Goal: Task Accomplishment & Management: Complete application form

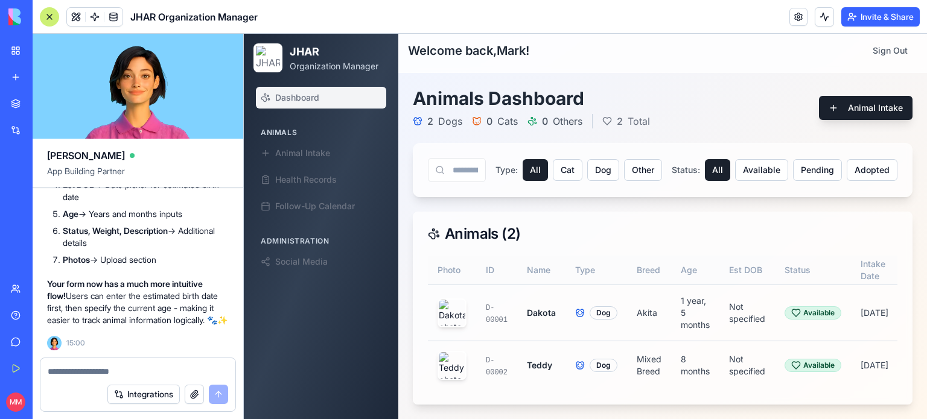
scroll to position [81385, 0]
click at [43, 14] on div at bounding box center [49, 16] width 19 height 19
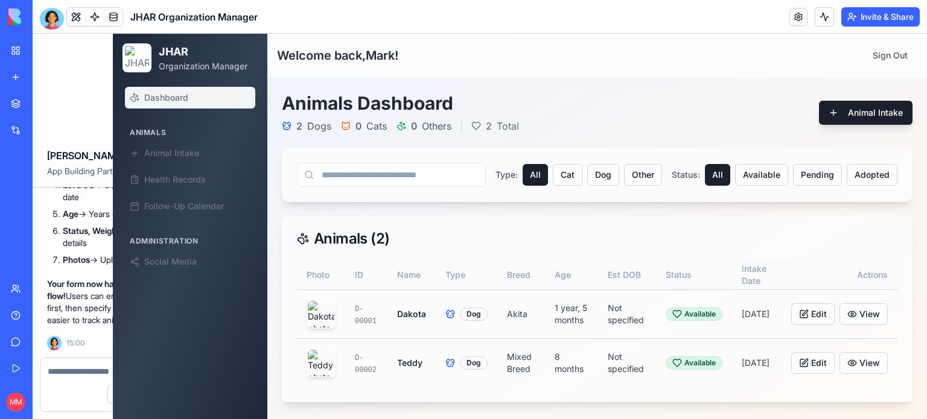
scroll to position [0, 0]
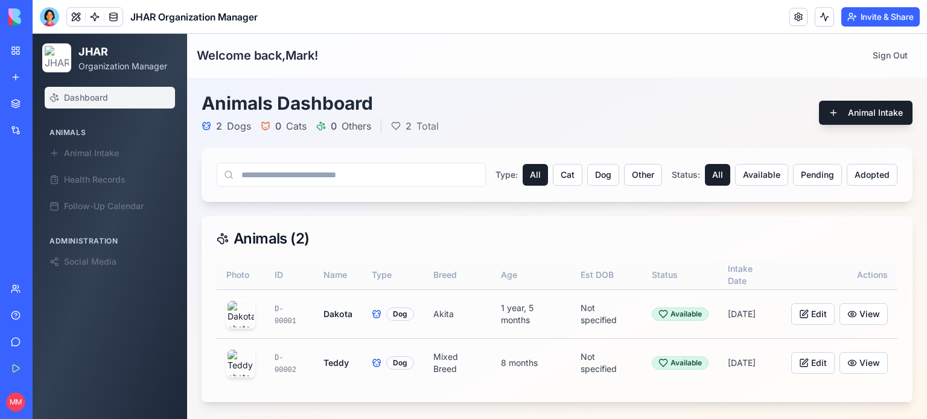
click at [93, 93] on span "Dashboard" at bounding box center [86, 98] width 44 height 12
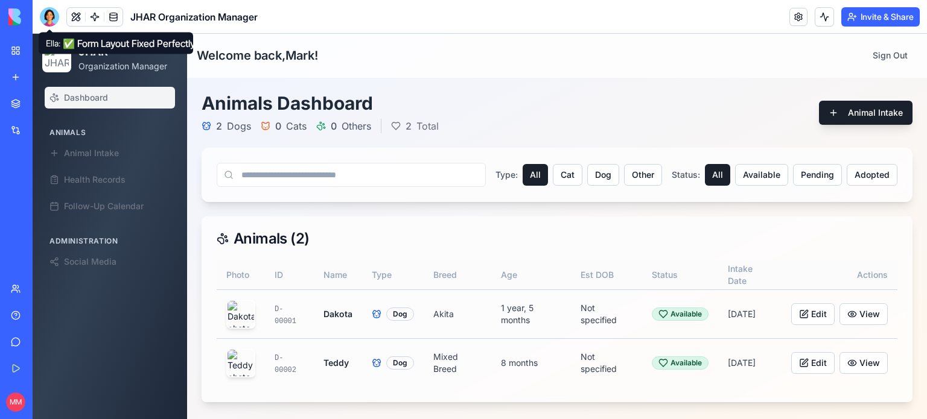
click at [48, 9] on div at bounding box center [49, 16] width 19 height 19
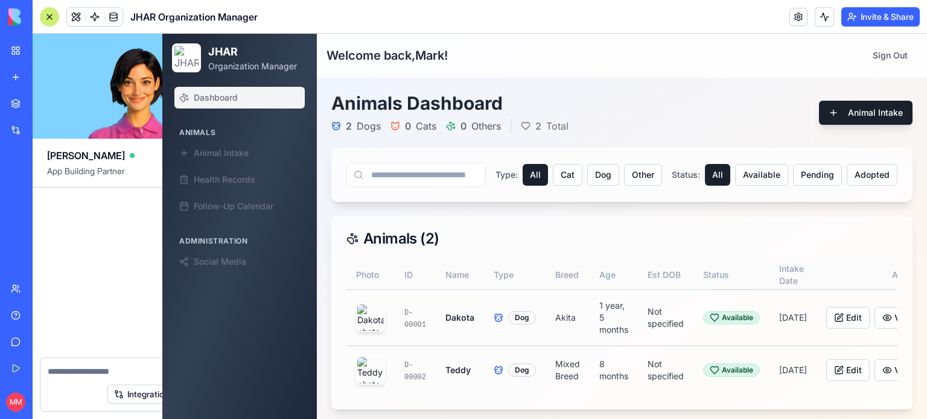
scroll to position [81518, 0]
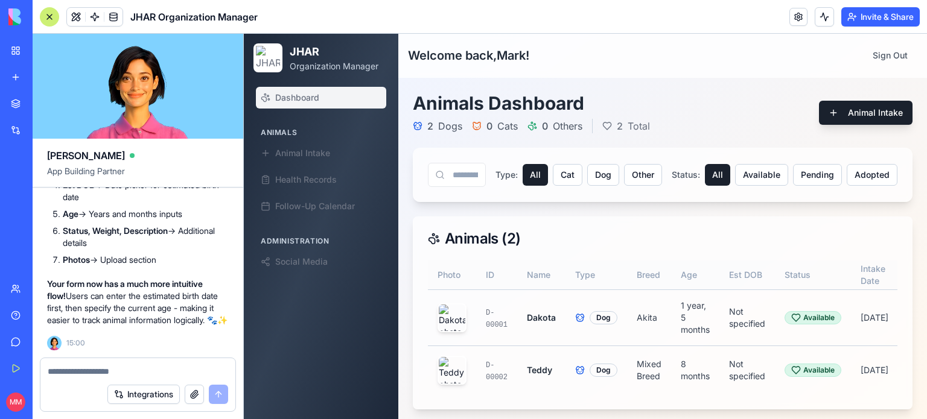
click at [101, 371] on textarea at bounding box center [138, 372] width 180 height 12
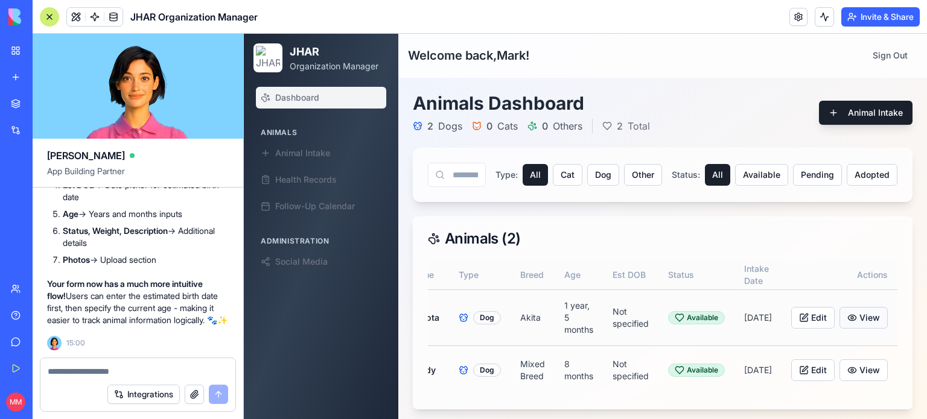
click at [876, 322] on button "View" at bounding box center [863, 318] width 48 height 22
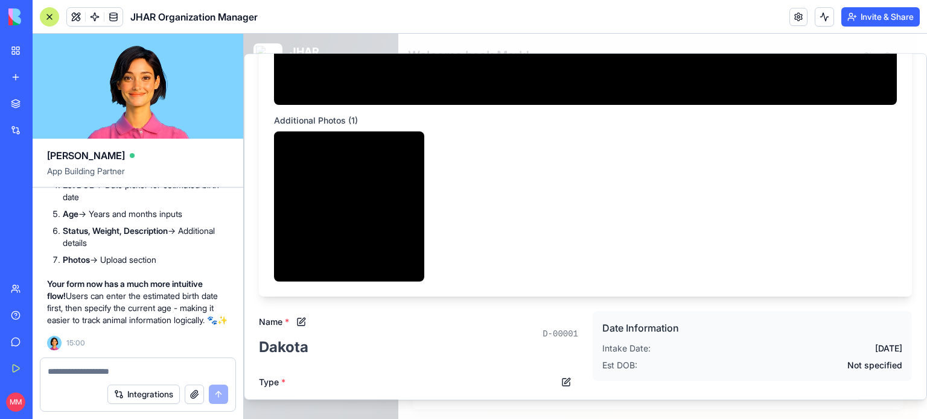
scroll to position [0, 0]
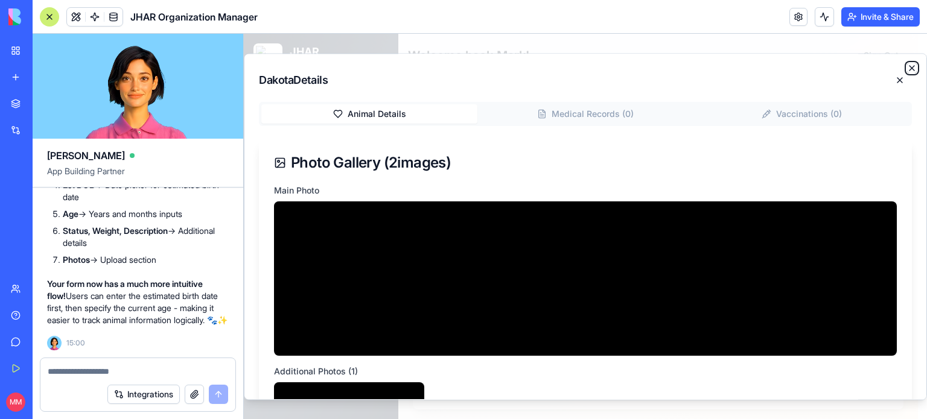
click at [909, 67] on icon "button" at bounding box center [911, 68] width 5 height 5
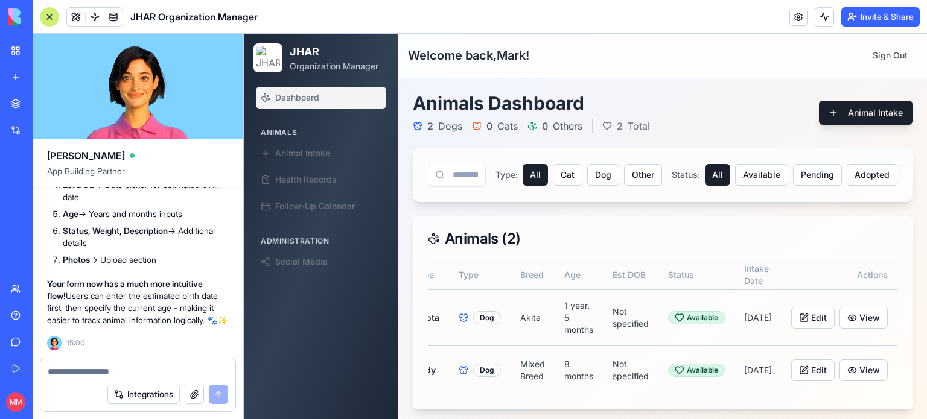
scroll to position [0, 109]
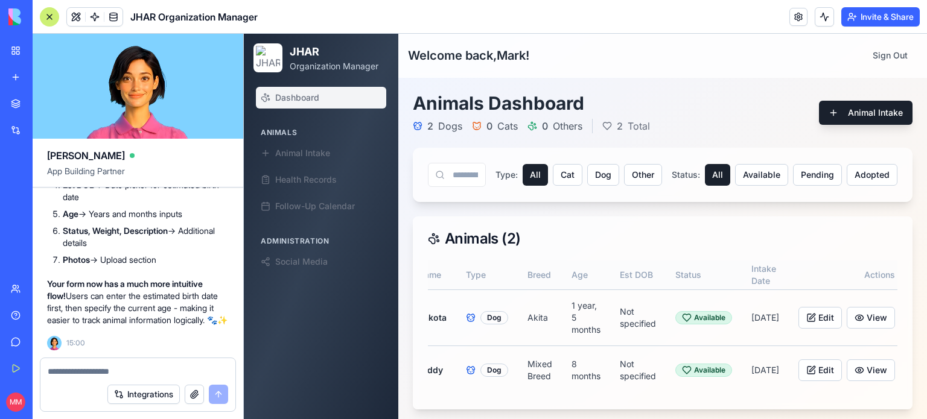
click at [90, 369] on textarea at bounding box center [138, 372] width 180 height 12
type textarea "*"
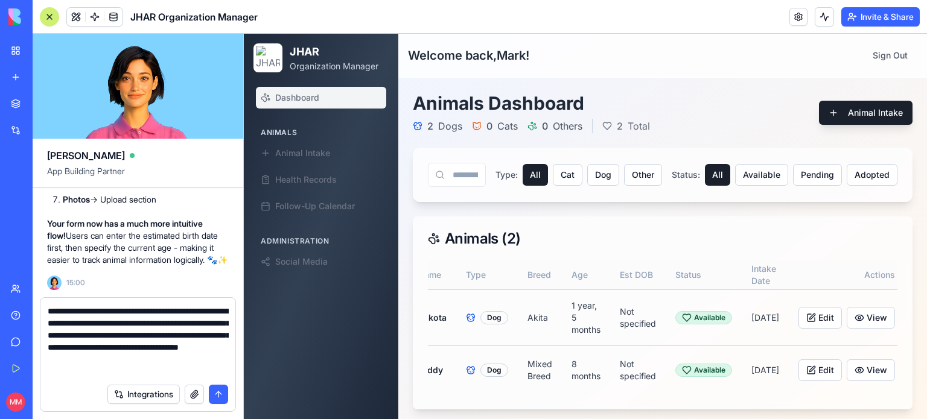
type textarea "**********"
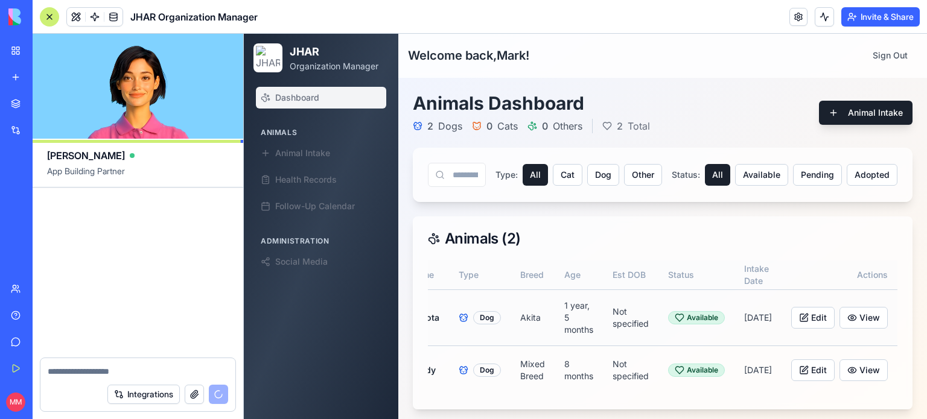
scroll to position [82280, 0]
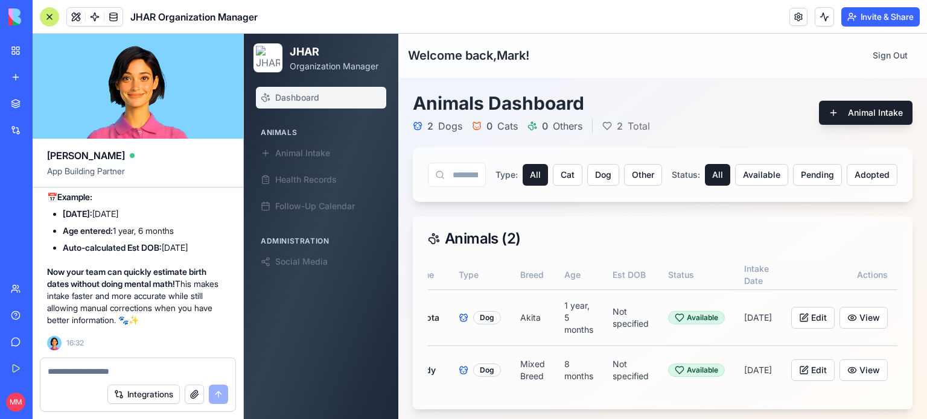
click at [144, 368] on textarea at bounding box center [138, 372] width 181 height 12
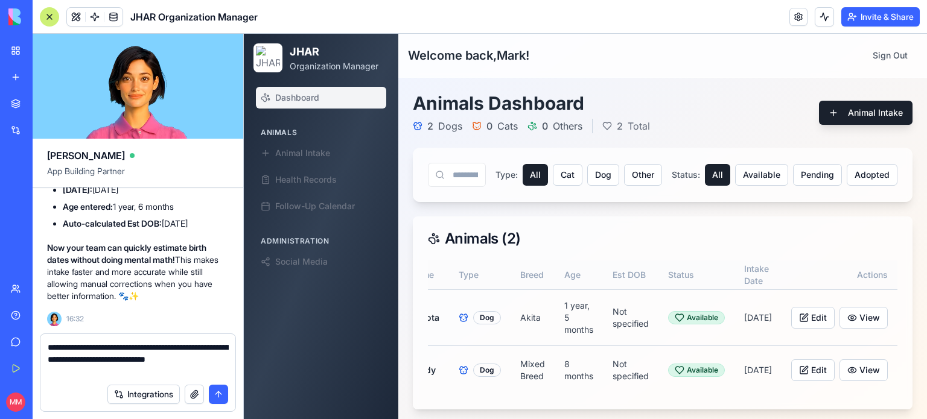
type textarea "**********"
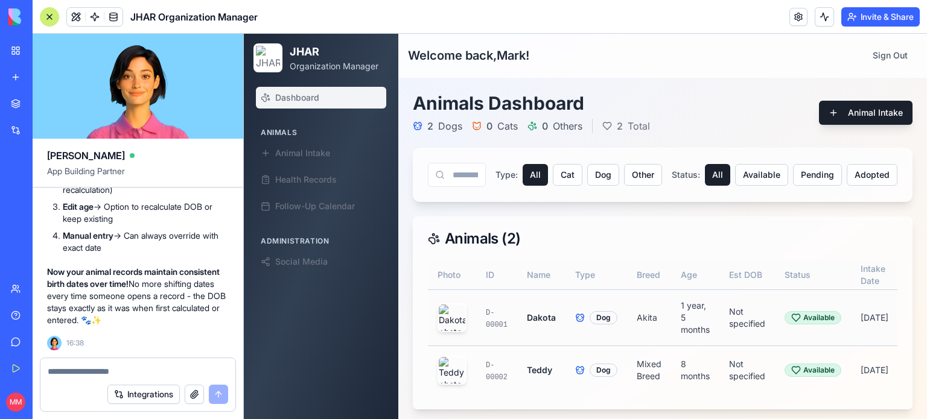
scroll to position [0, 118]
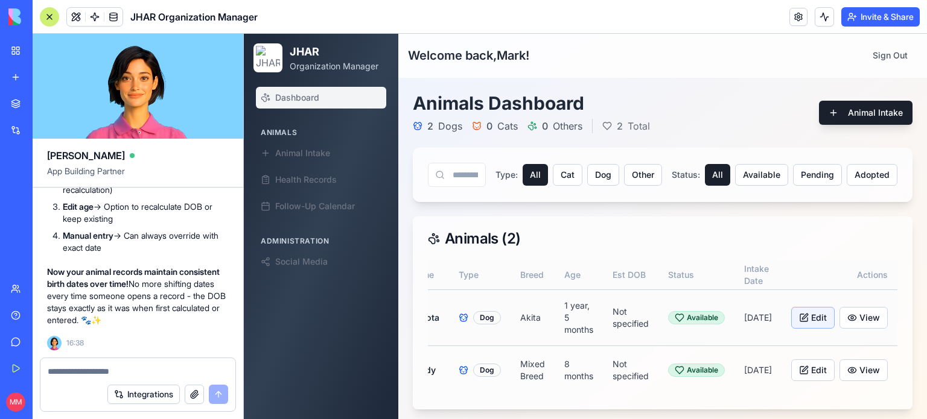
click at [823, 319] on button "Edit" at bounding box center [812, 318] width 43 height 22
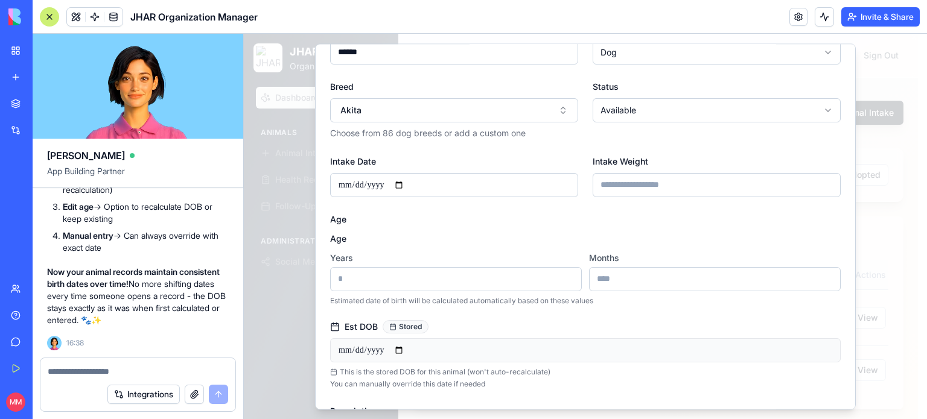
scroll to position [146, 0]
click at [432, 342] on input "**********" at bounding box center [585, 349] width 510 height 24
click at [338, 238] on label "Age" at bounding box center [338, 237] width 16 height 10
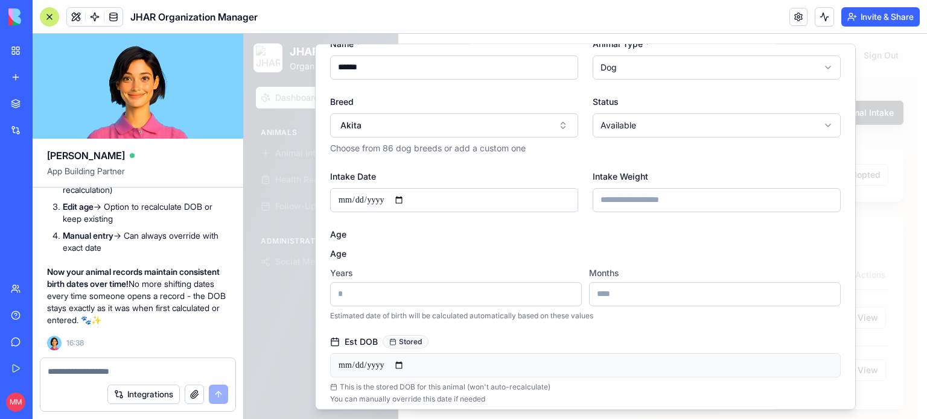
scroll to position [150, 0]
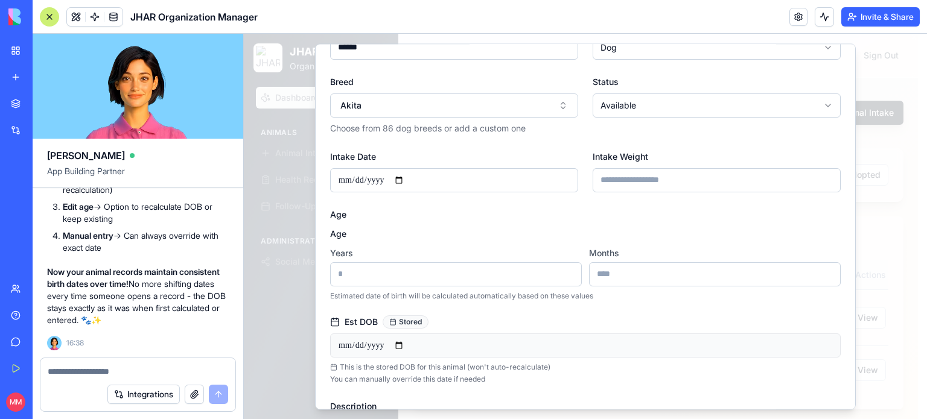
click at [143, 372] on textarea at bounding box center [138, 372] width 181 height 12
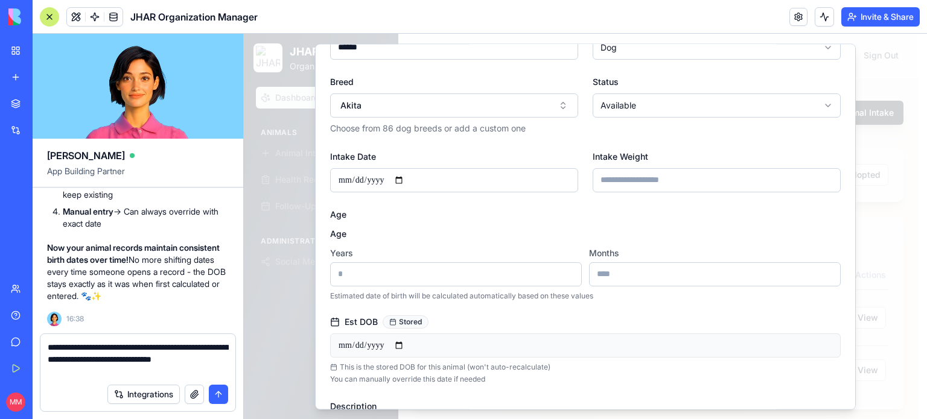
click at [92, 344] on textarea "**********" at bounding box center [138, 359] width 181 height 36
click at [184, 346] on textarea "**********" at bounding box center [138, 359] width 181 height 36
type textarea "**********"
click at [224, 396] on button "submit" at bounding box center [218, 394] width 19 height 19
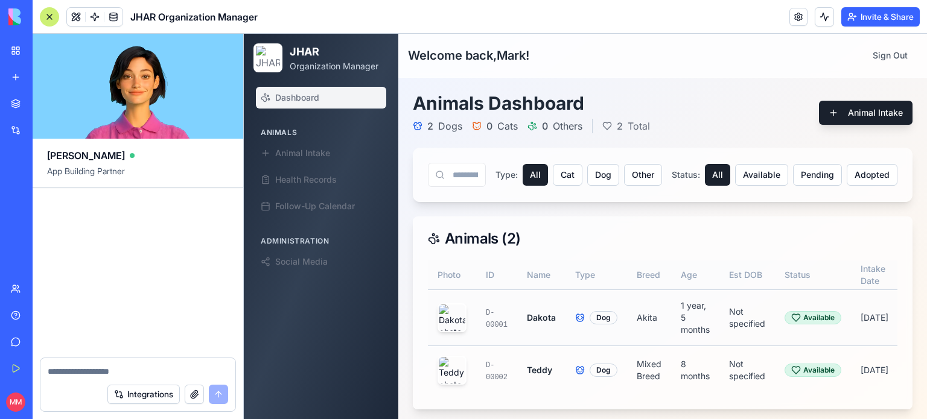
scroll to position [0, 118]
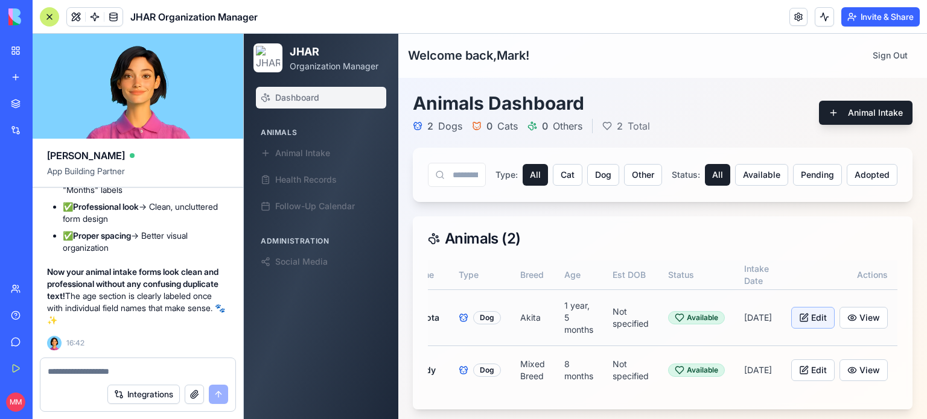
click at [803, 319] on button "Edit" at bounding box center [812, 318] width 43 height 22
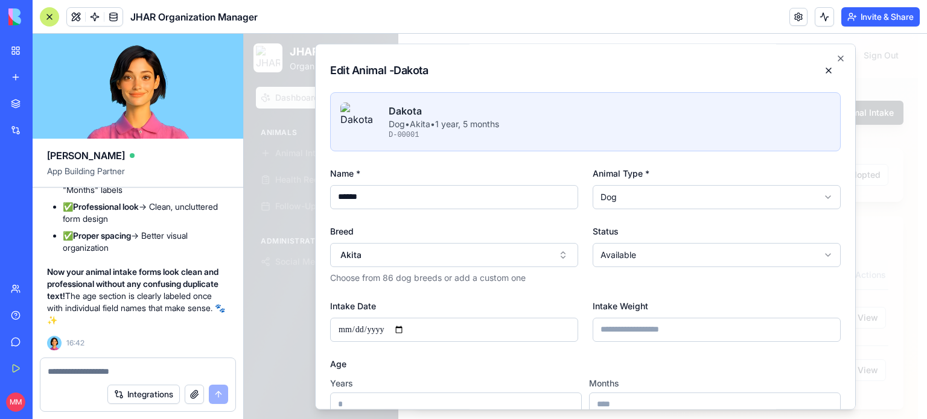
scroll to position [0, 0]
click at [835, 54] on icon "button" at bounding box center [840, 59] width 10 height 10
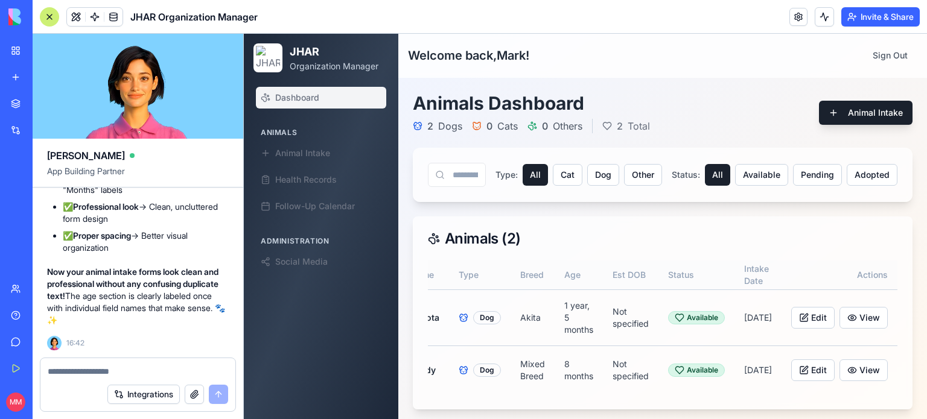
scroll to position [0, 109]
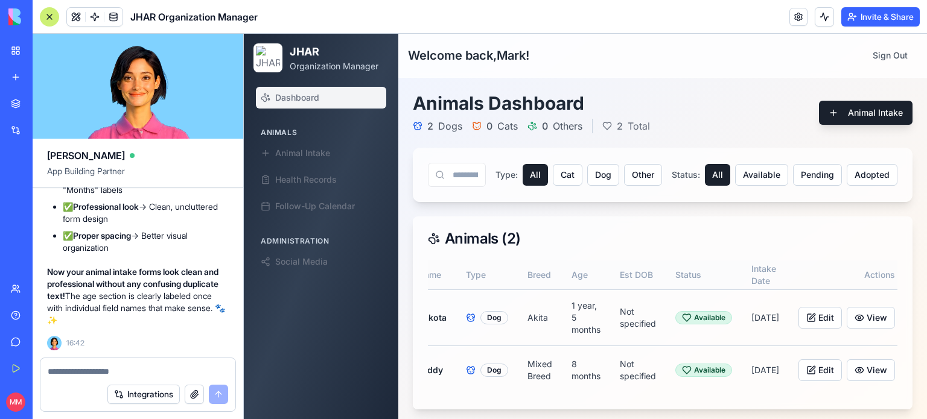
click at [75, 373] on textarea at bounding box center [138, 372] width 181 height 12
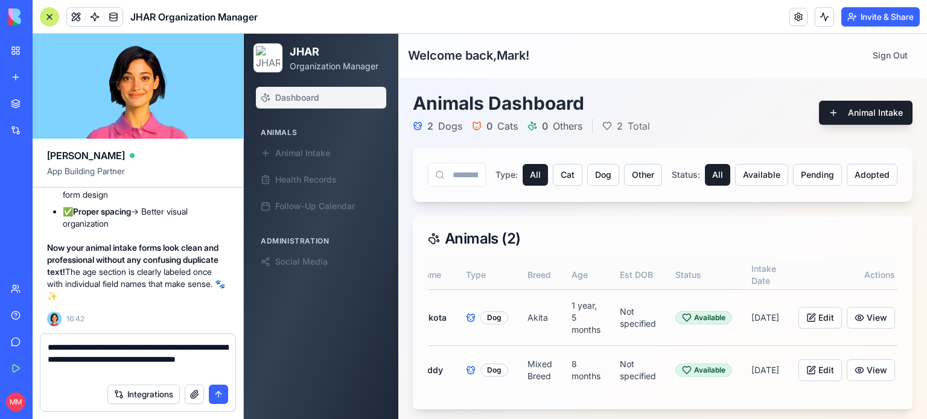
type textarea "**********"
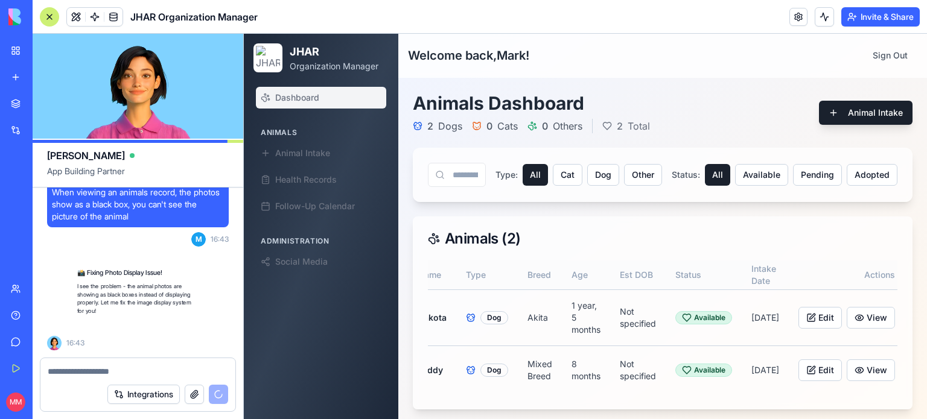
scroll to position [83574, 0]
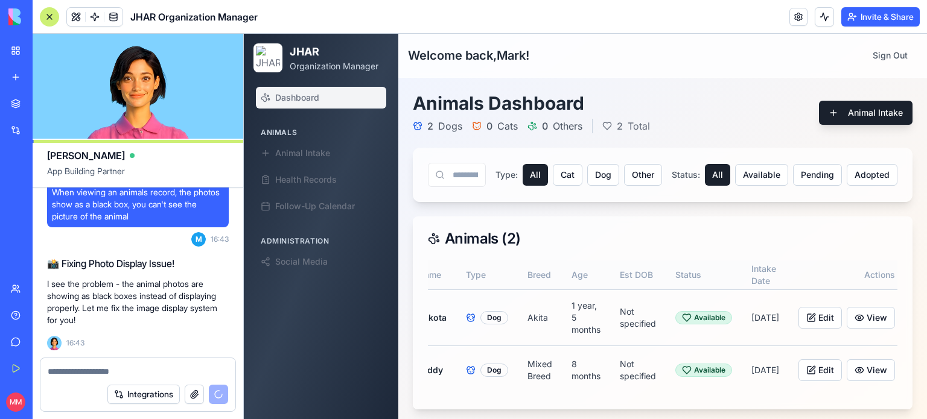
click at [75, 373] on textarea at bounding box center [138, 372] width 181 height 12
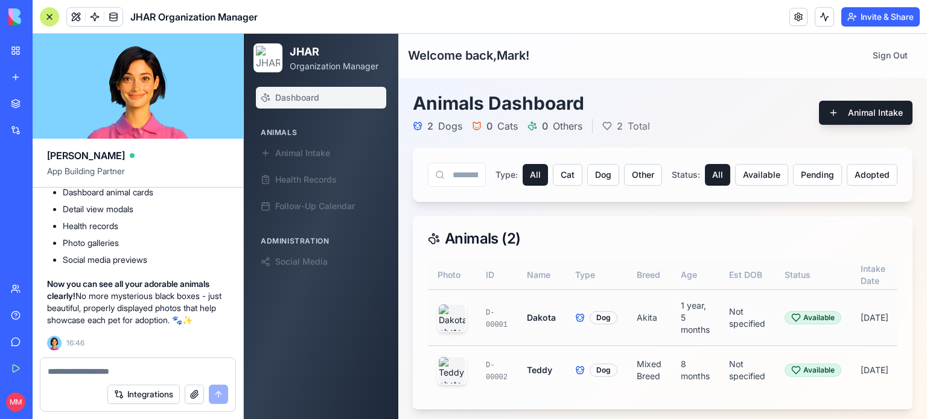
scroll to position [0, 118]
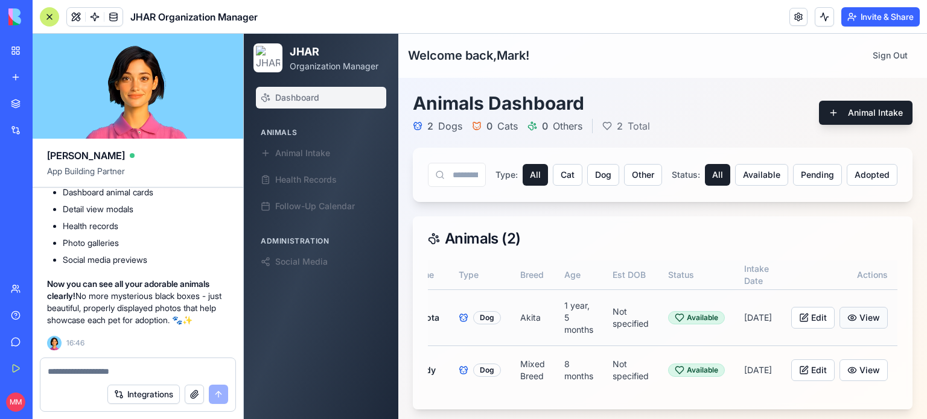
click at [852, 315] on button "View" at bounding box center [863, 318] width 48 height 22
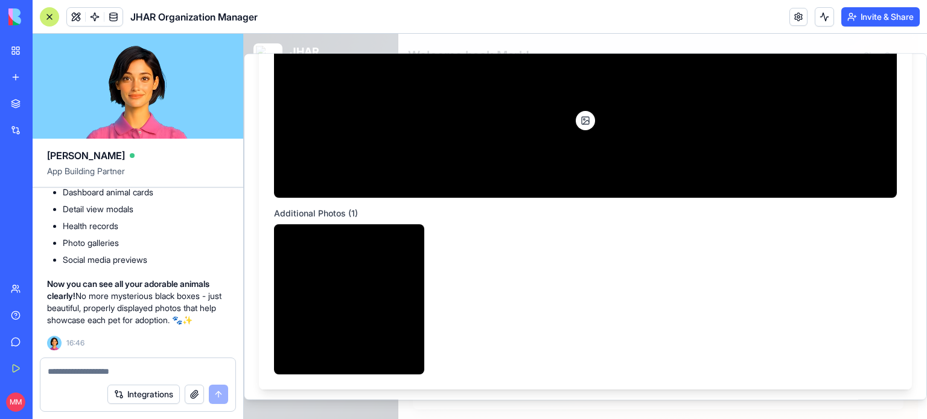
scroll to position [169, 0]
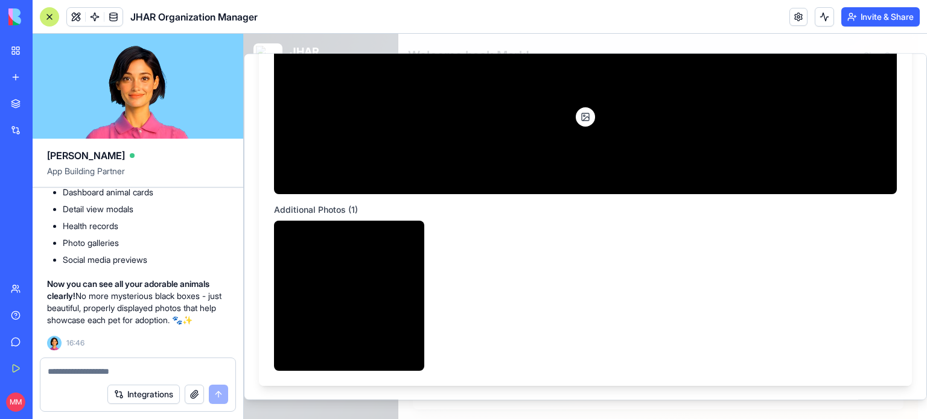
click at [583, 117] on icon at bounding box center [586, 119] width 6 height 4
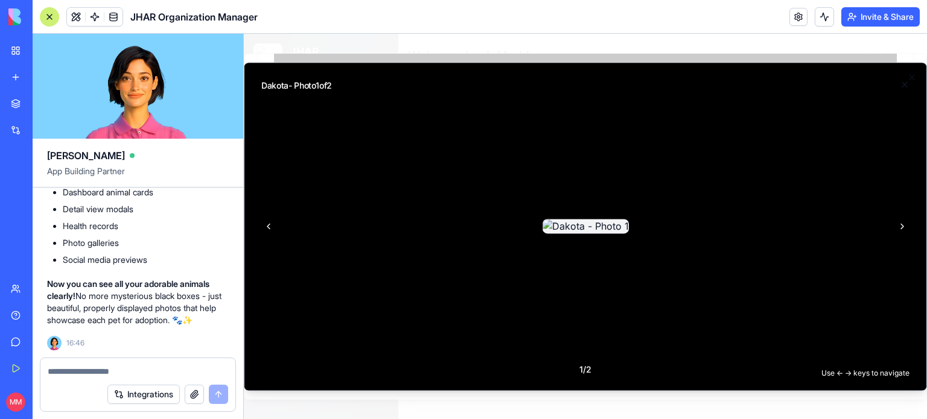
click at [904, 84] on button at bounding box center [904, 84] width 24 height 24
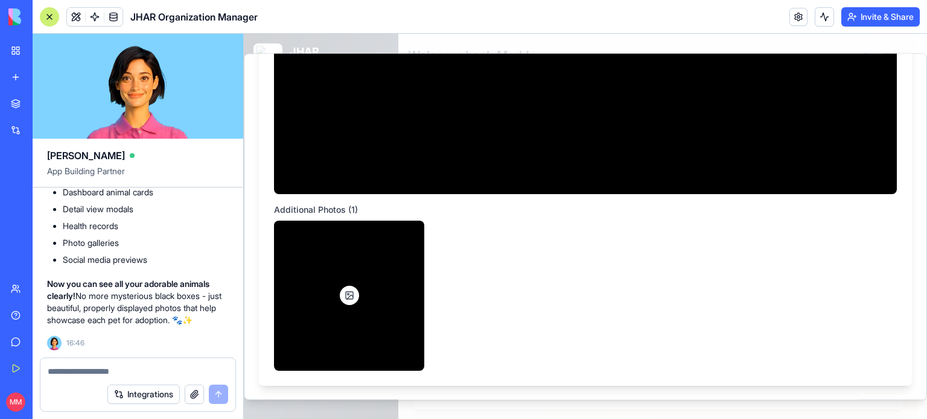
click at [360, 291] on div at bounding box center [349, 296] width 150 height 150
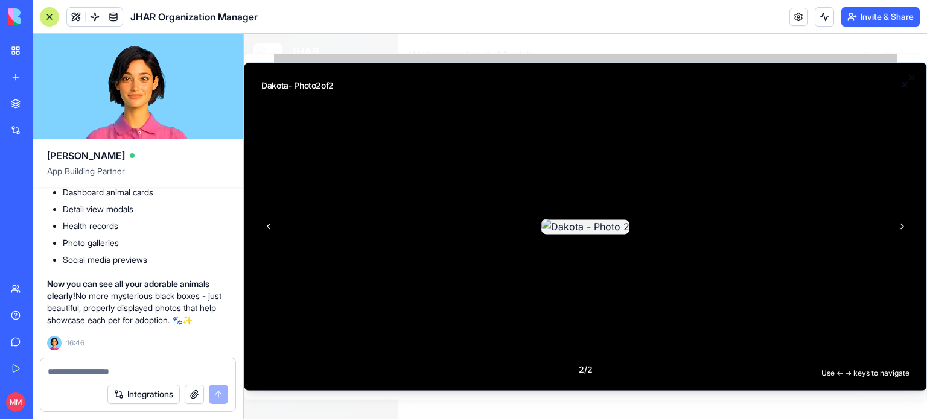
click at [907, 83] on button at bounding box center [904, 84] width 24 height 24
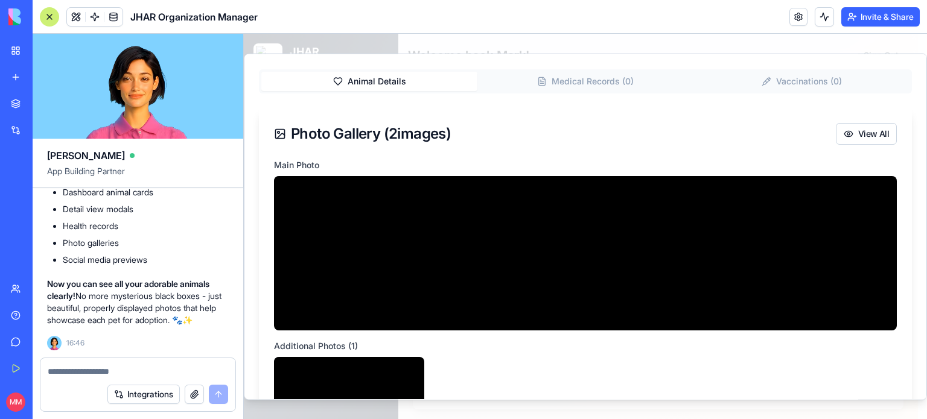
scroll to position [31, 0]
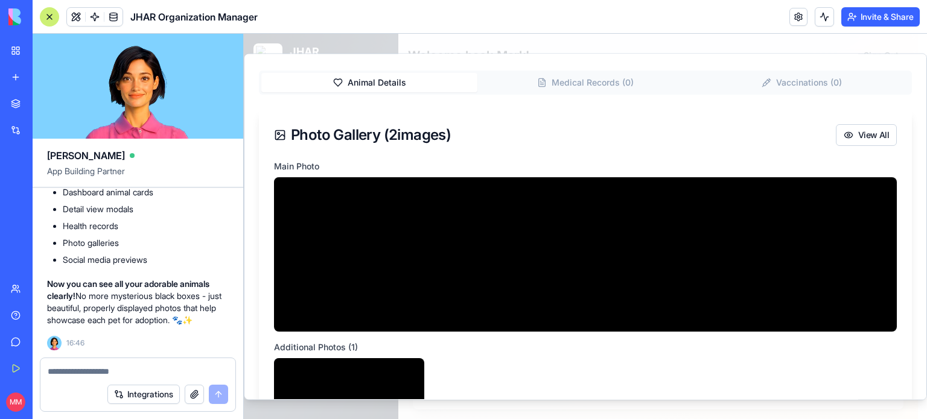
click at [123, 372] on textarea at bounding box center [138, 372] width 181 height 12
click at [174, 373] on textarea "**********" at bounding box center [138, 372] width 181 height 12
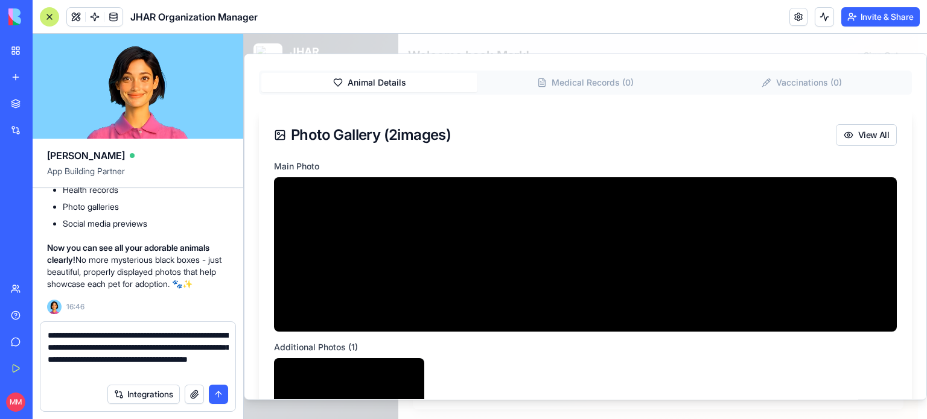
type textarea "**********"
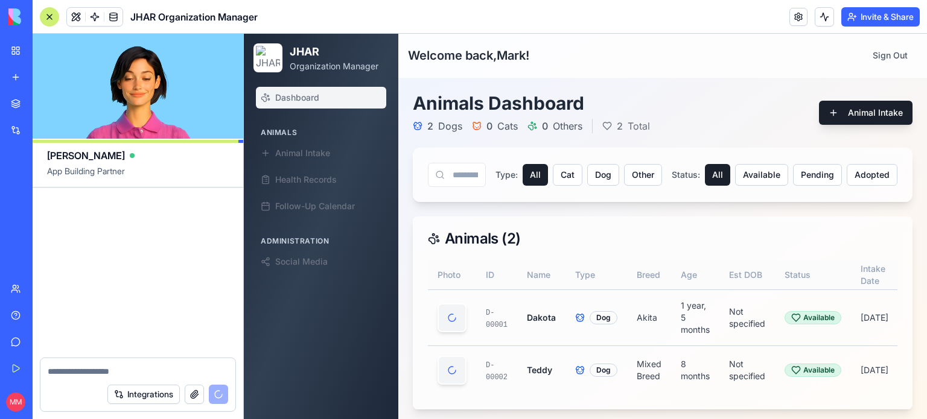
scroll to position [84657, 0]
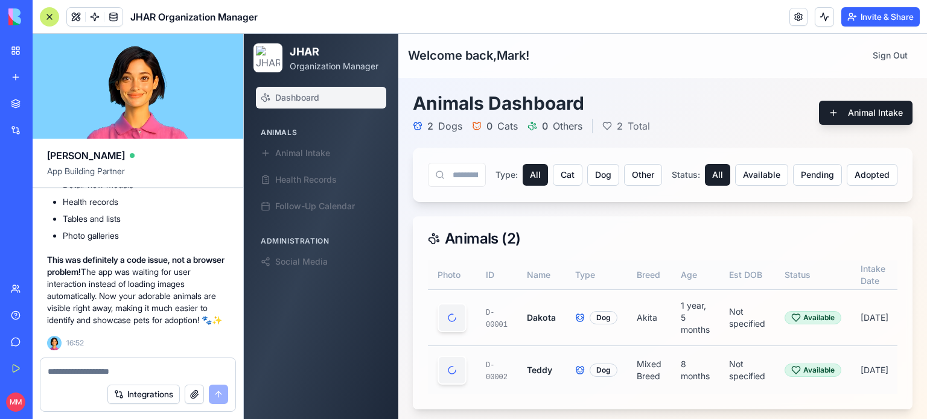
click at [501, 374] on td "D-00002" at bounding box center [496, 370] width 41 height 49
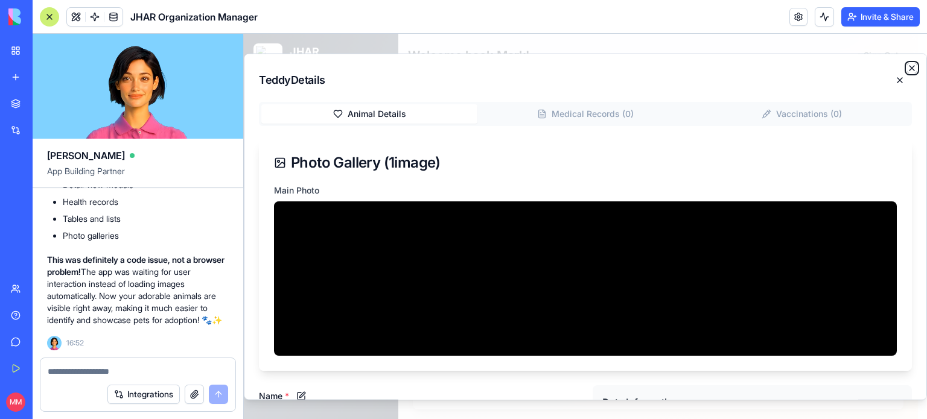
click at [907, 66] on icon "button" at bounding box center [912, 68] width 10 height 10
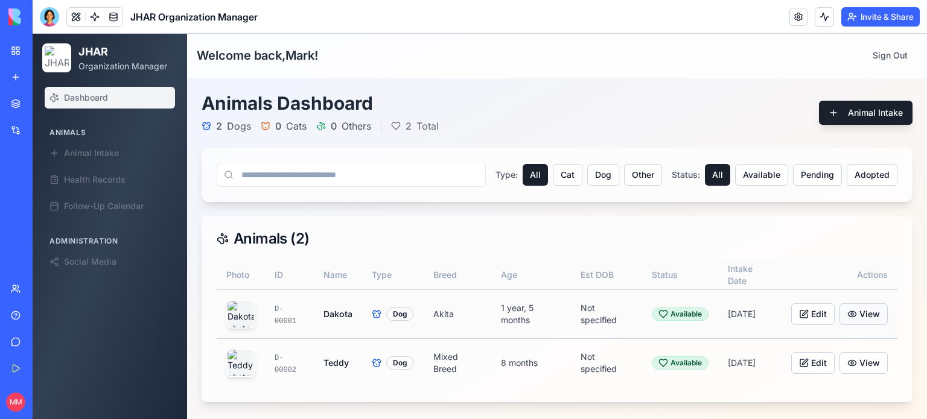
click at [867, 312] on button "View" at bounding box center [863, 314] width 48 height 22
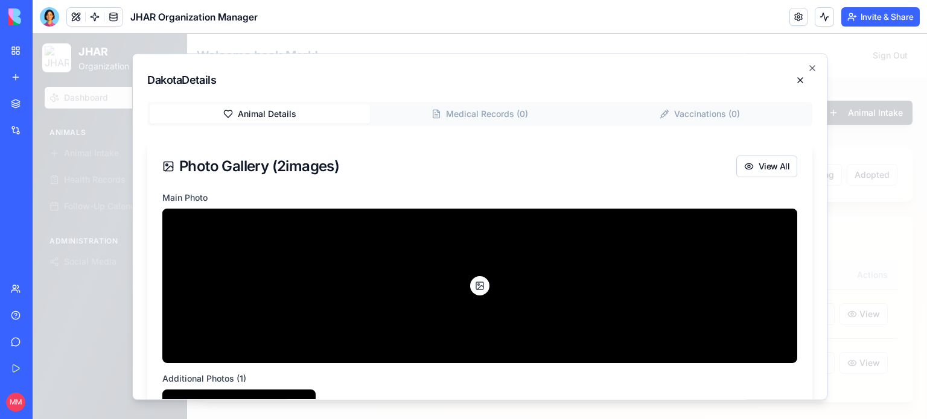
click at [472, 279] on div at bounding box center [479, 285] width 19 height 19
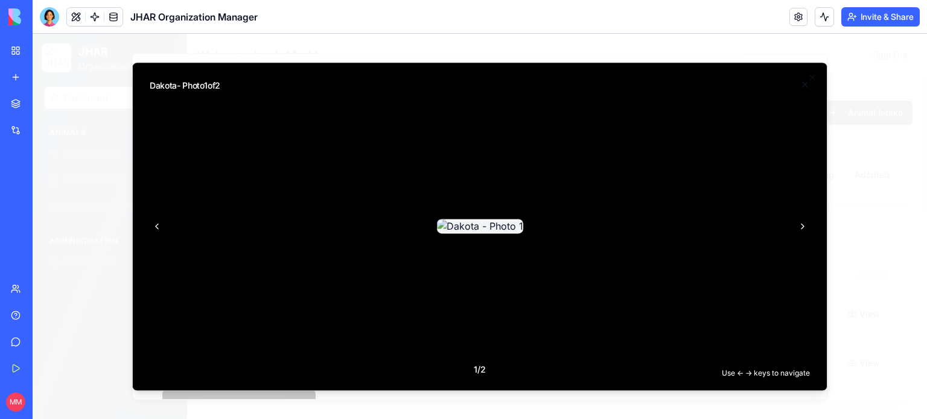
click at [804, 86] on button at bounding box center [805, 84] width 24 height 24
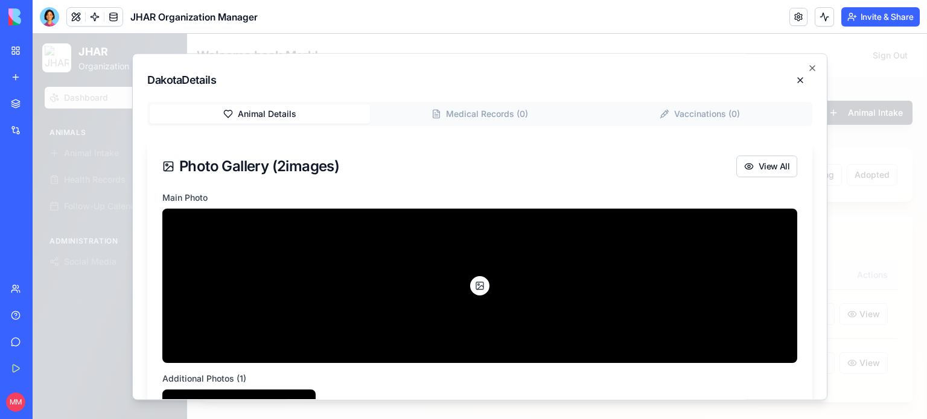
click at [476, 289] on rect at bounding box center [479, 285] width 7 height 7
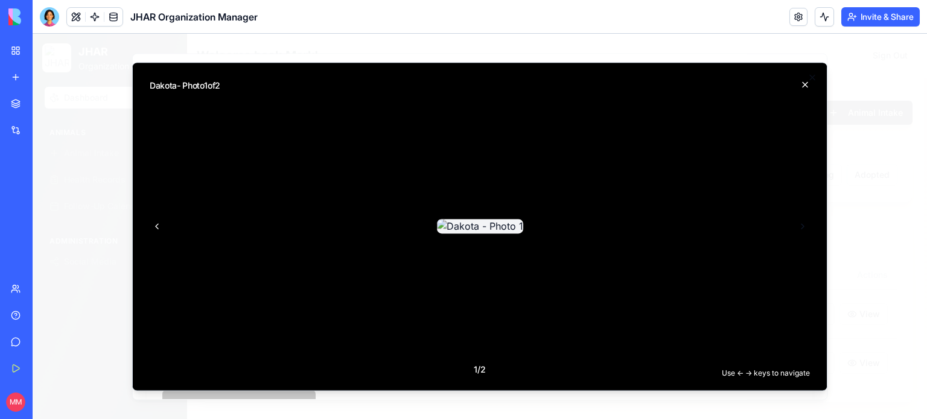
click at [803, 224] on button at bounding box center [802, 226] width 29 height 29
click at [807, 81] on button at bounding box center [805, 84] width 24 height 24
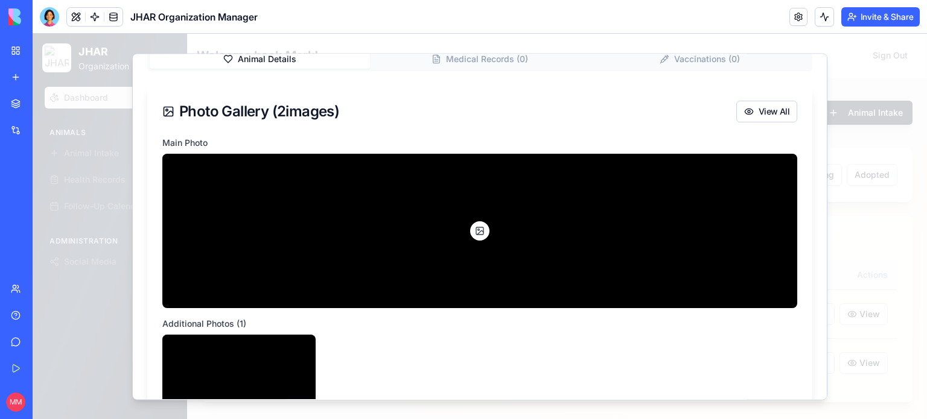
scroll to position [55, 0]
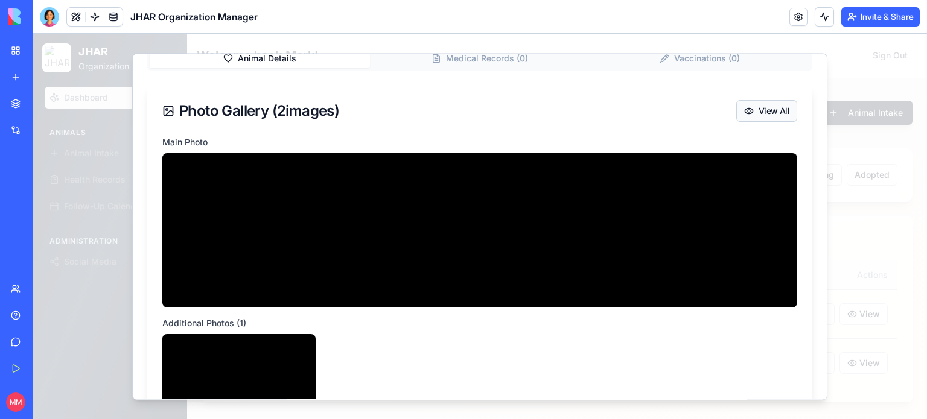
click at [758, 111] on button "View All" at bounding box center [766, 111] width 61 height 22
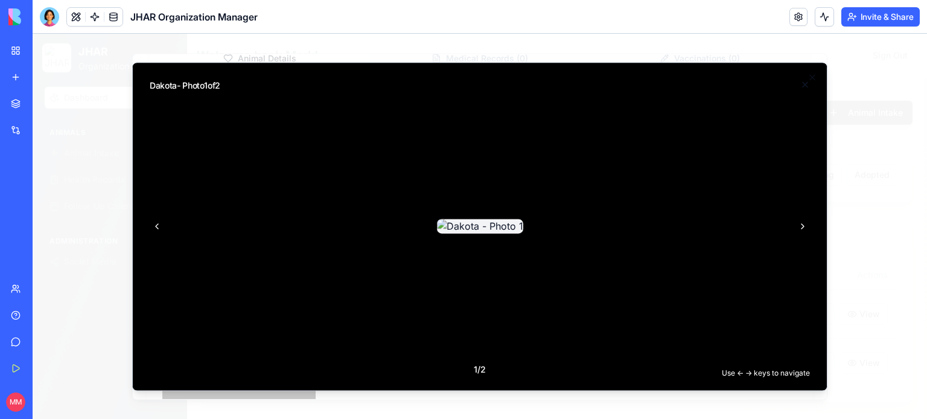
click at [802, 80] on button at bounding box center [805, 84] width 24 height 24
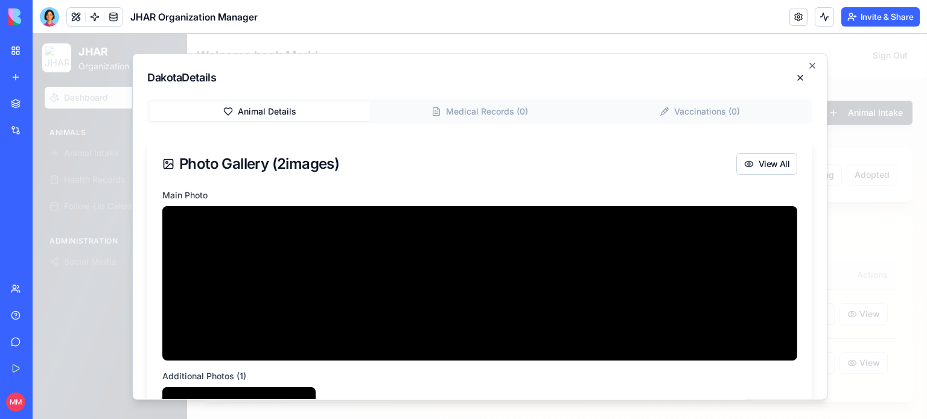
scroll to position [0, 0]
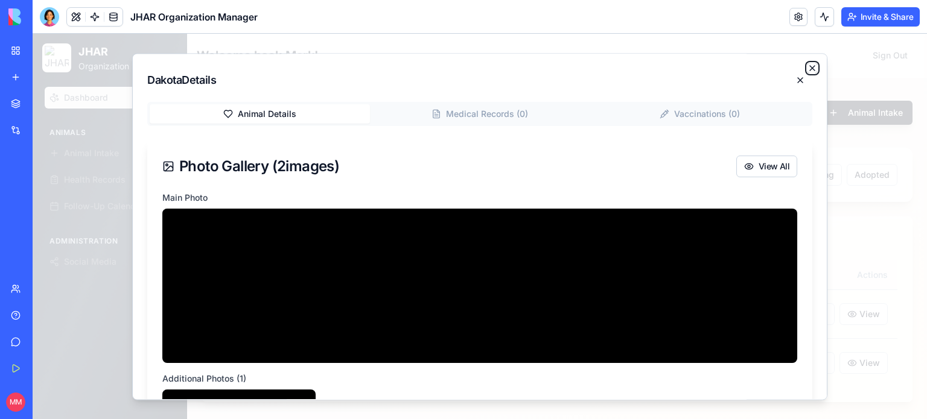
click at [807, 70] on icon "button" at bounding box center [812, 68] width 10 height 10
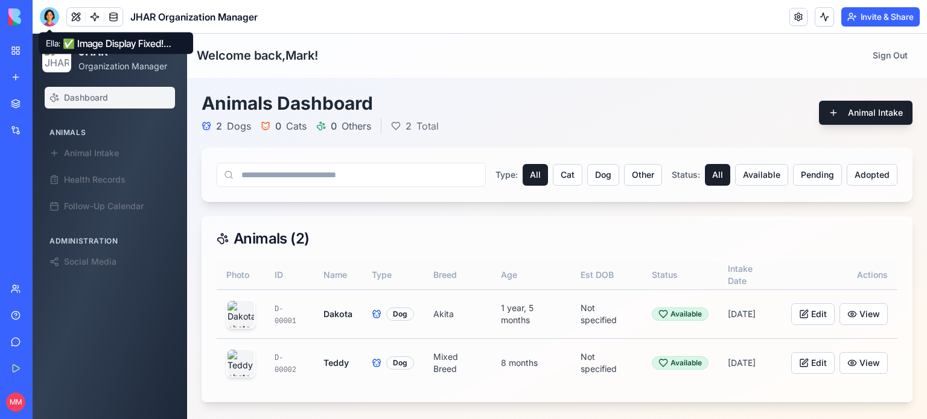
click at [51, 18] on div at bounding box center [49, 16] width 19 height 19
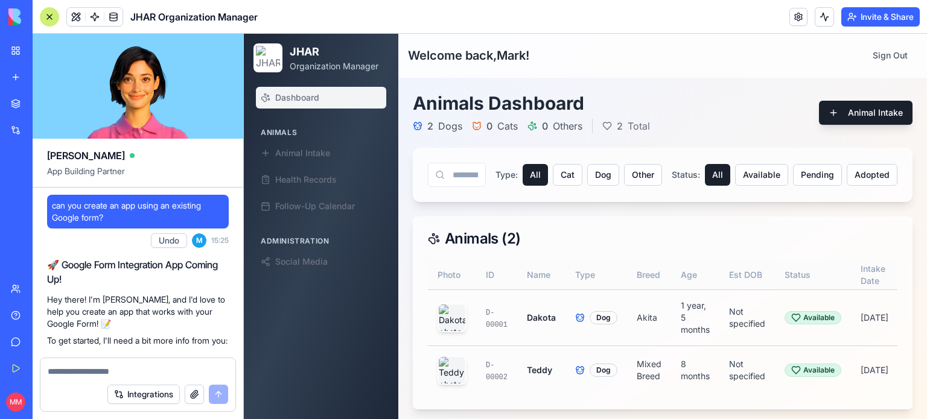
scroll to position [84657, 0]
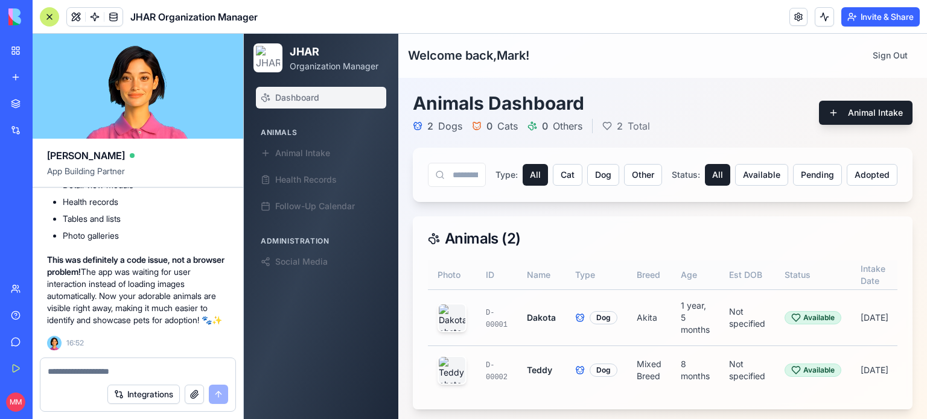
click at [73, 369] on textarea at bounding box center [138, 372] width 180 height 12
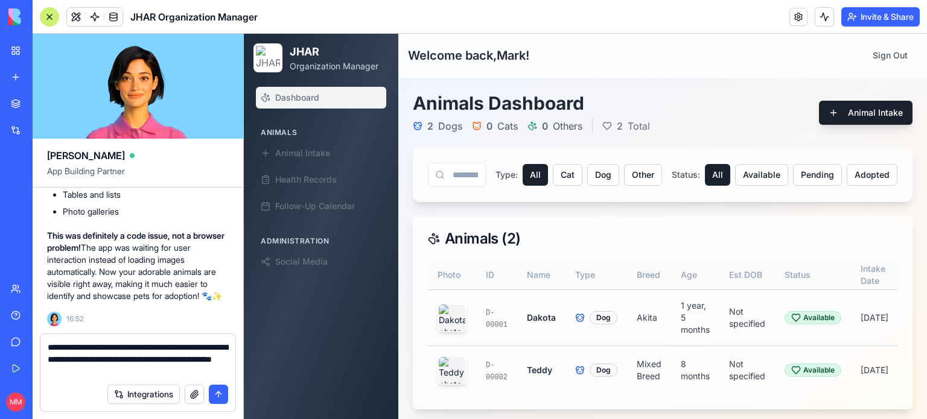
type textarea "**********"
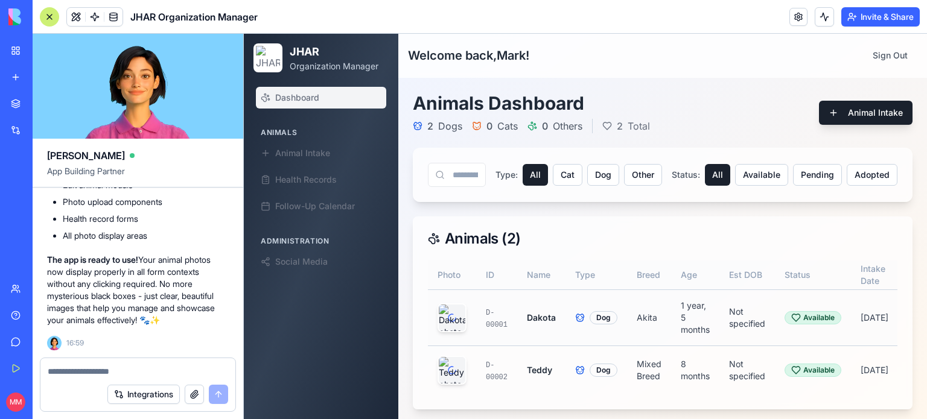
scroll to position [0, 118]
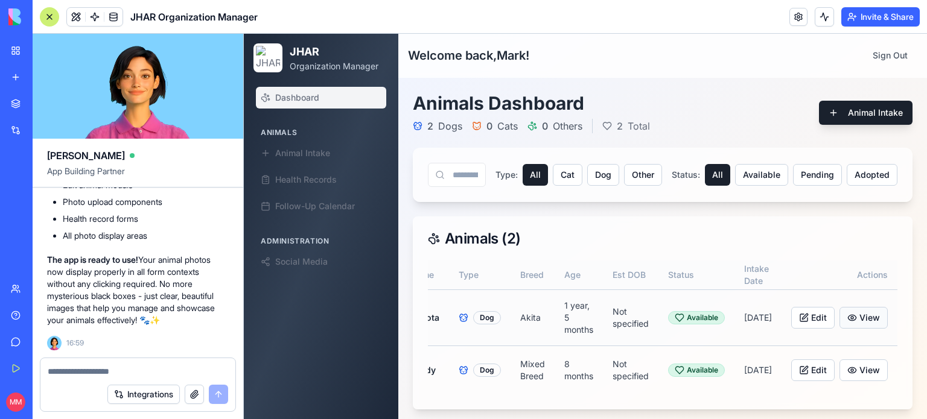
click at [854, 317] on button "View" at bounding box center [863, 318] width 48 height 22
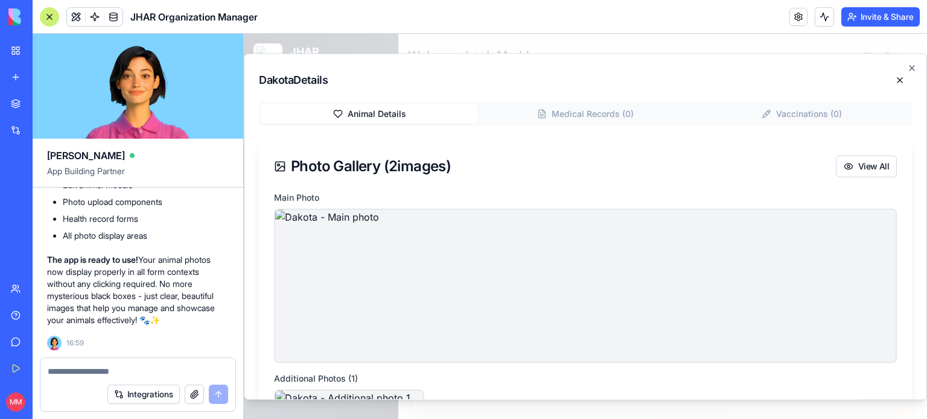
click at [849, 67] on div "Dakota Details Animal Details Medical Records ( 0 ) Vaccinations ( 0 ) Photo Ga…" at bounding box center [585, 226] width 683 height 347
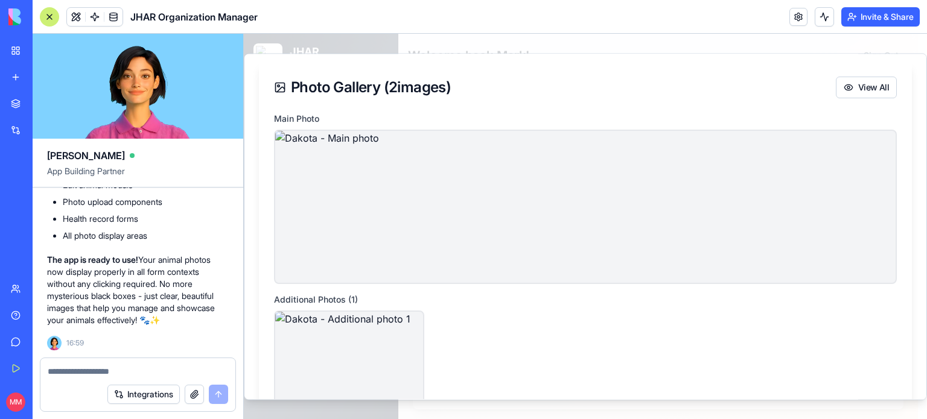
scroll to position [80, 0]
click at [606, 200] on img at bounding box center [584, 207] width 651 height 160
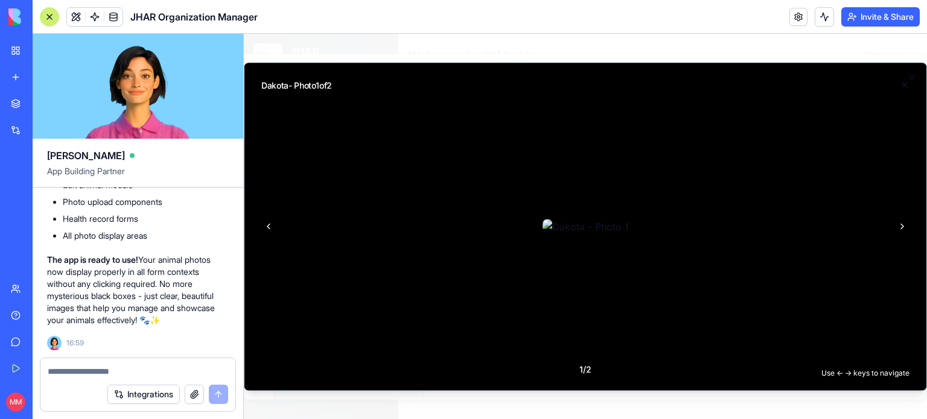
click at [904, 81] on button at bounding box center [904, 84] width 24 height 24
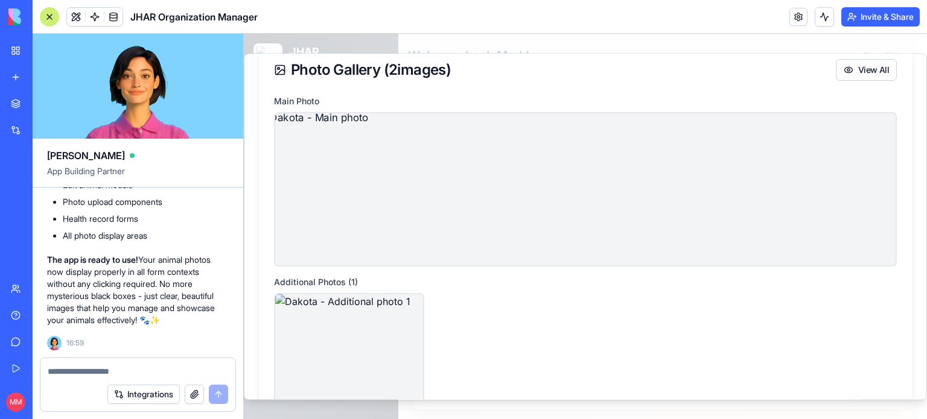
scroll to position [98, 0]
click at [642, 198] on img at bounding box center [584, 189] width 651 height 160
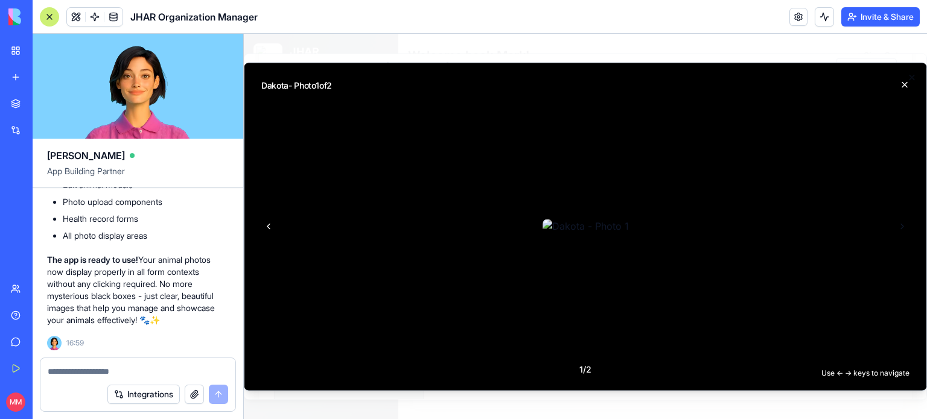
click at [902, 227] on button at bounding box center [901, 226] width 29 height 29
click at [904, 78] on button at bounding box center [904, 84] width 24 height 24
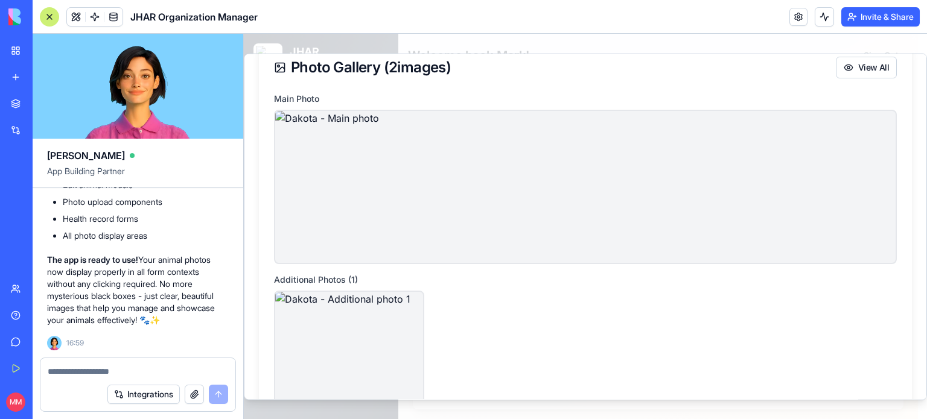
scroll to position [0, 0]
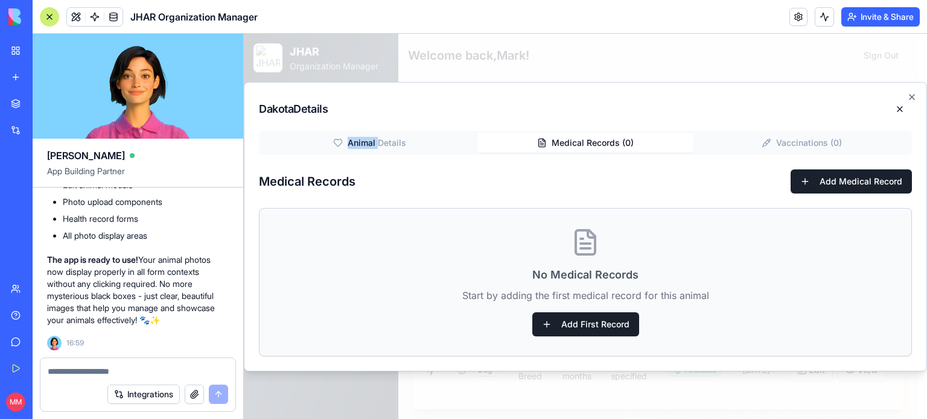
click at [594, 108] on div "Dakota Details Animal Details Medical Records ( 0 ) Vaccinations ( 0 ) Medical …" at bounding box center [585, 227] width 683 height 290
click at [607, 326] on button "Add First Record" at bounding box center [585, 324] width 107 height 24
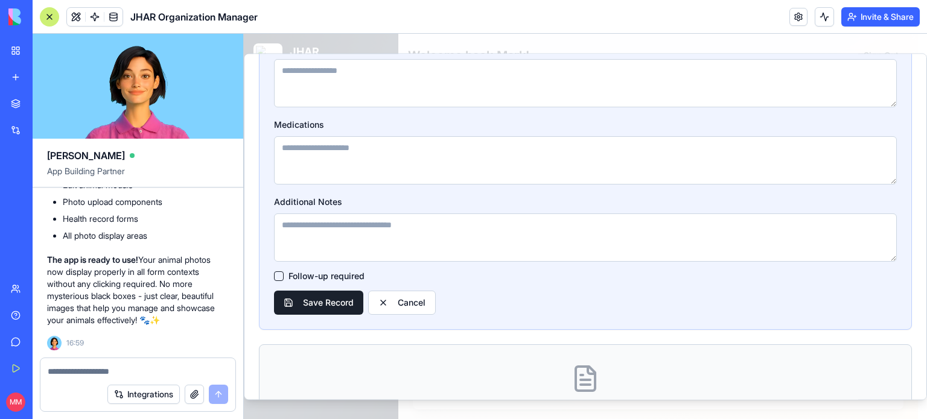
scroll to position [496, 0]
click at [405, 307] on button "Cancel" at bounding box center [402, 304] width 68 height 24
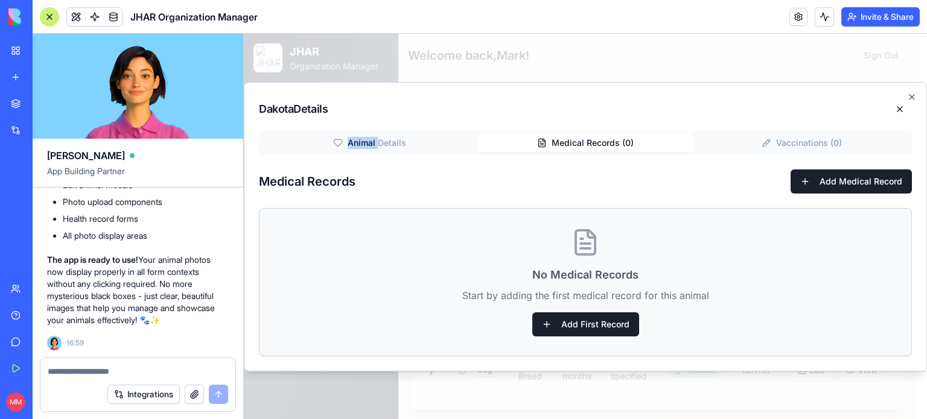
scroll to position [0, 0]
click at [794, 139] on button "Vaccinations ( 0 )" at bounding box center [801, 142] width 216 height 19
click at [805, 151] on button "Vaccinations ( 0 )" at bounding box center [801, 142] width 216 height 19
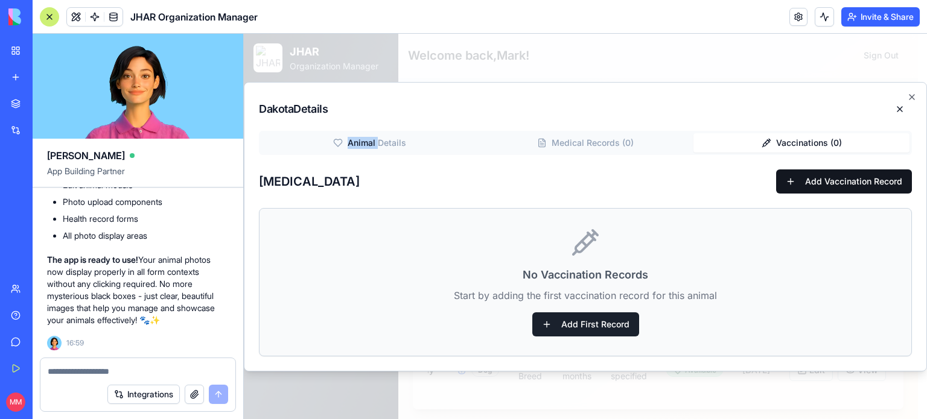
click at [817, 183] on button "Add Vaccination Record" at bounding box center [844, 181] width 136 height 24
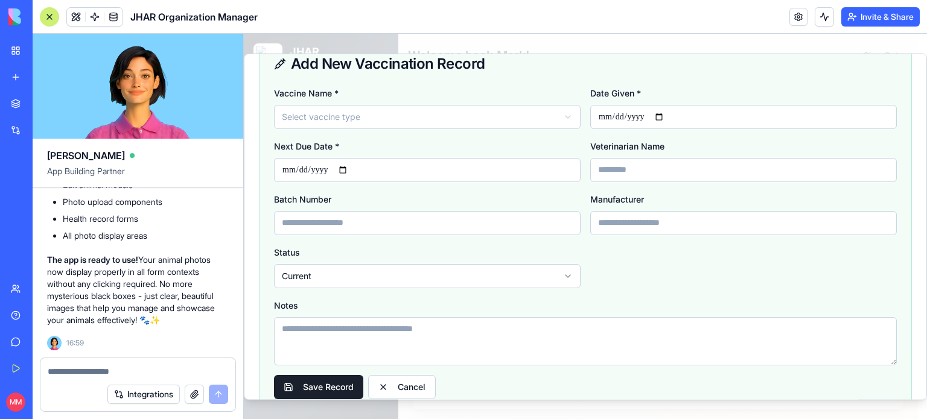
scroll to position [138, 0]
click at [410, 383] on button "Cancel" at bounding box center [402, 387] width 68 height 24
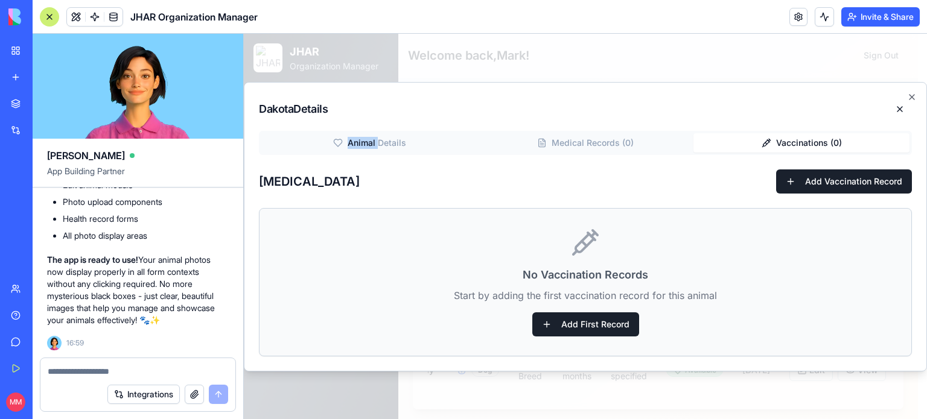
scroll to position [0, 0]
click at [913, 96] on icon "button" at bounding box center [912, 97] width 10 height 10
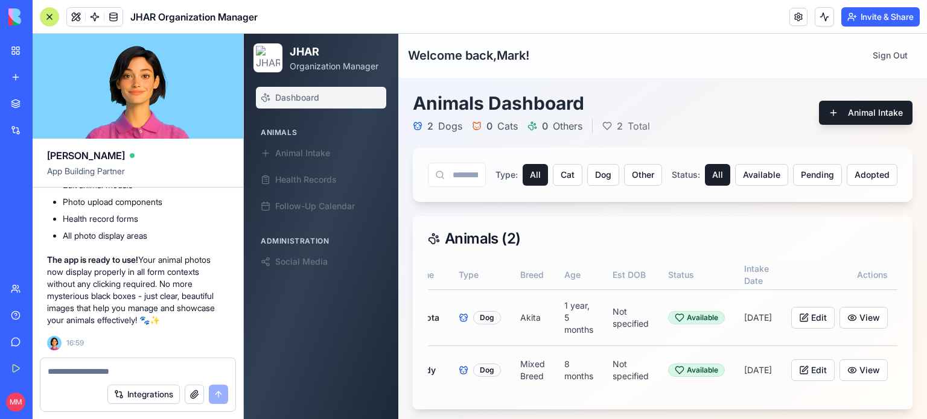
scroll to position [0, 109]
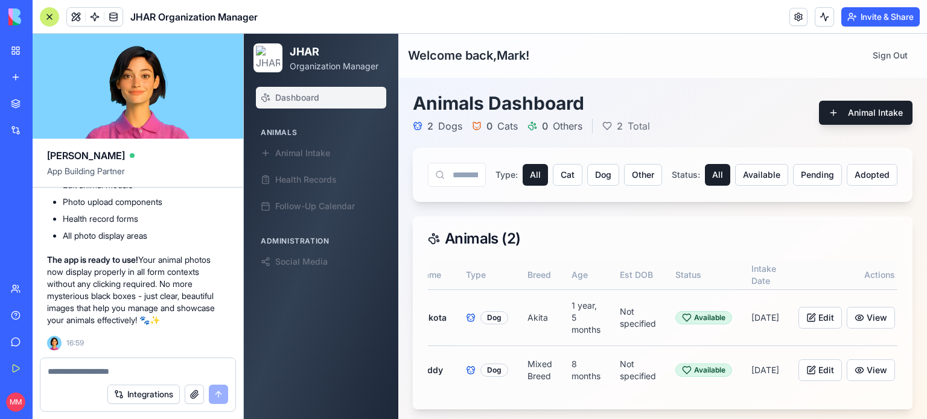
click at [176, 369] on textarea at bounding box center [138, 372] width 181 height 12
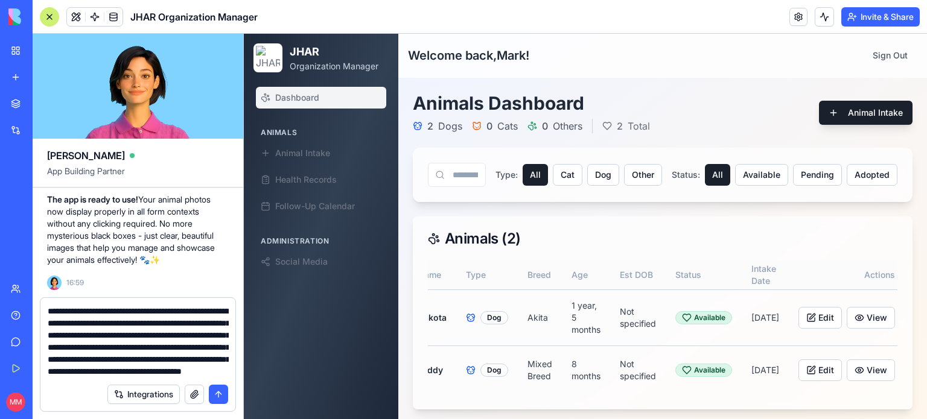
scroll to position [35, 0]
click at [180, 361] on textarea "**********" at bounding box center [138, 341] width 181 height 72
click at [151, 366] on textarea "**********" at bounding box center [138, 341] width 181 height 72
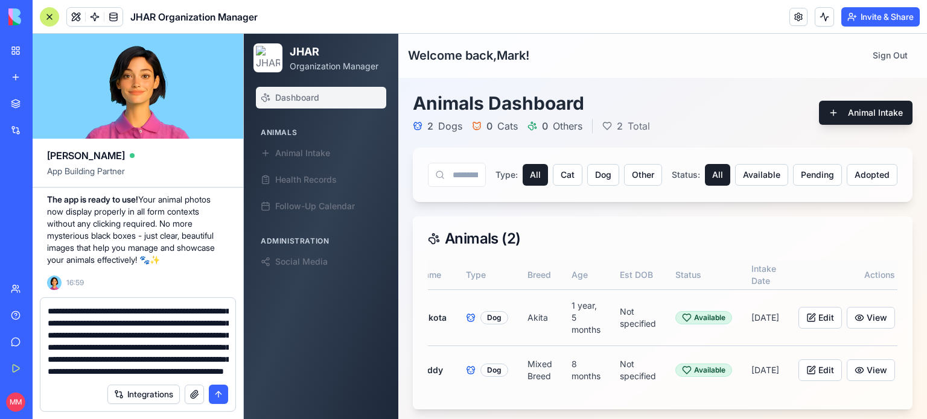
type textarea "**********"
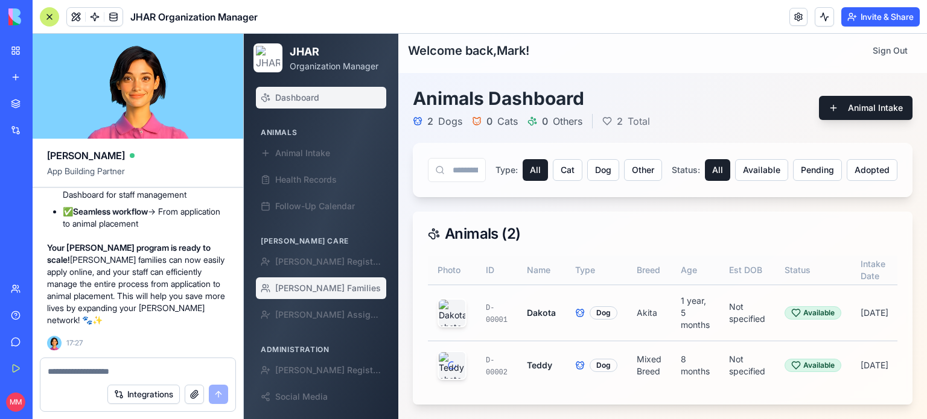
scroll to position [11, 0]
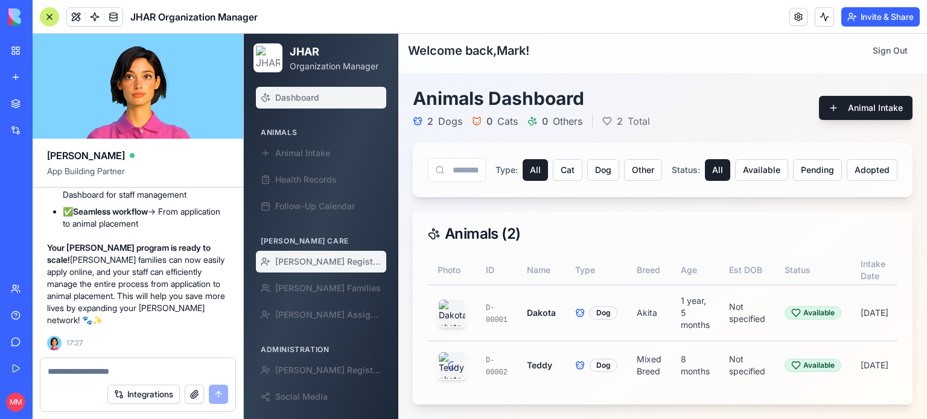
click at [311, 265] on span "Foster Registration" at bounding box center [328, 262] width 106 height 12
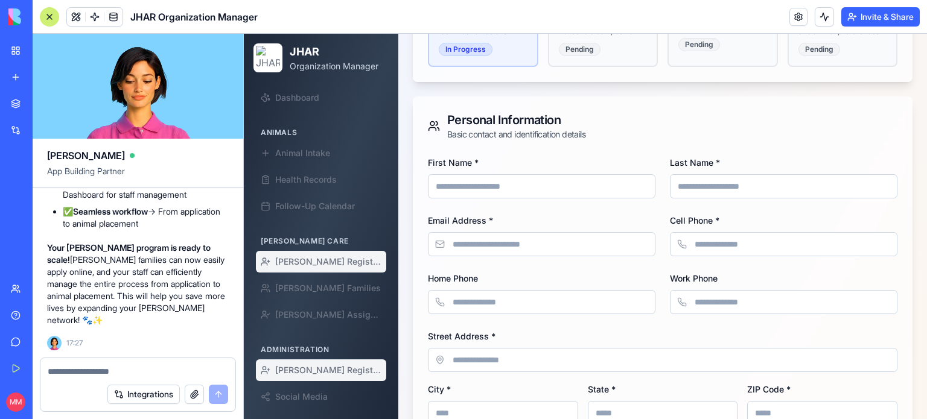
scroll to position [244, 0]
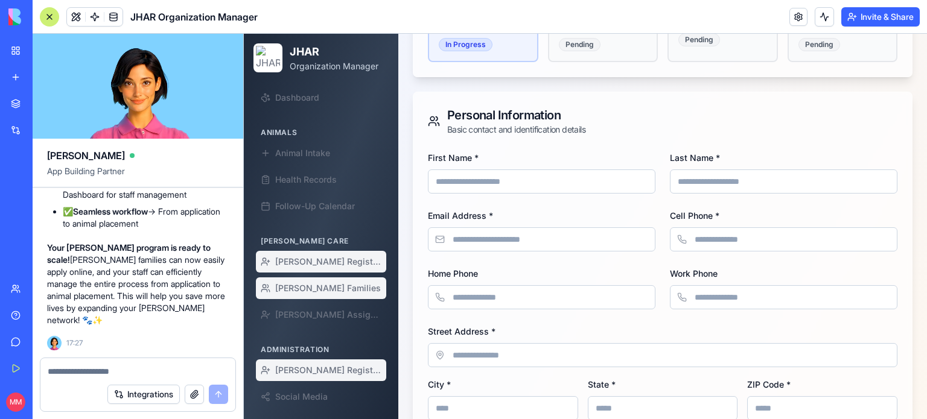
click at [319, 293] on span "Foster Families" at bounding box center [328, 288] width 106 height 12
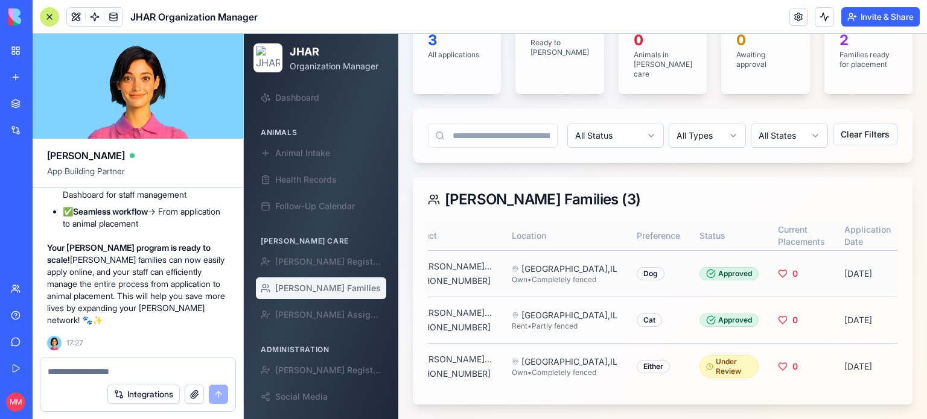
scroll to position [0, 121]
click at [910, 263] on button "View" at bounding box center [934, 274] width 48 height 22
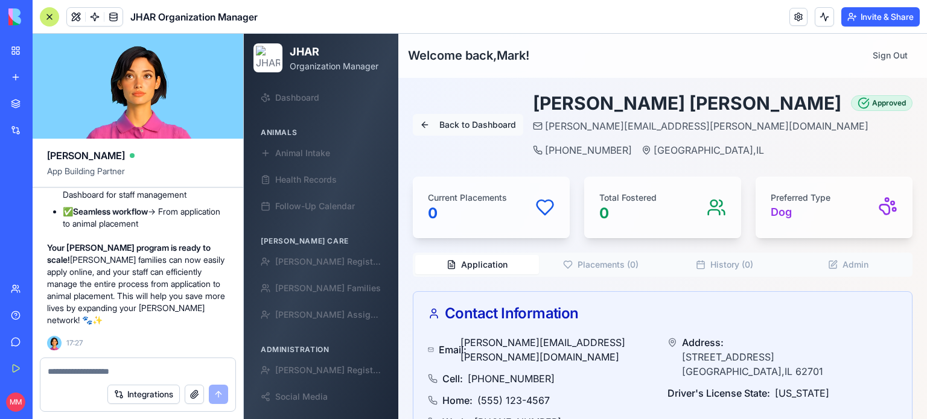
click at [432, 115] on button "Back to Dashboard" at bounding box center [468, 125] width 110 height 22
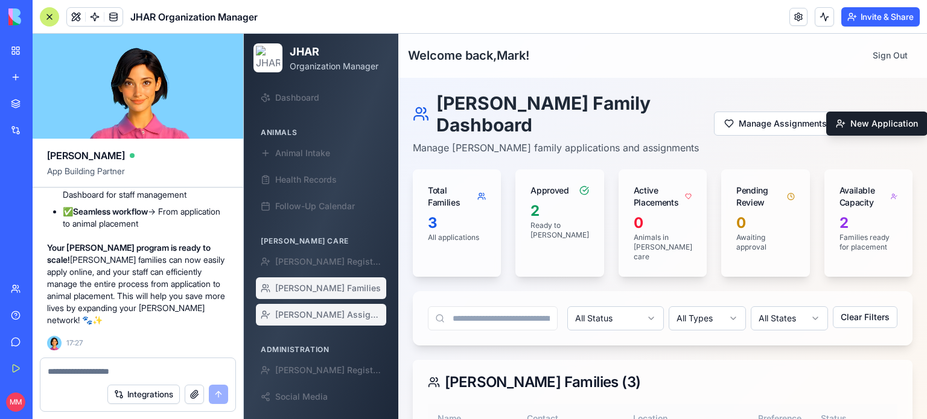
click at [315, 323] on link "Foster Assignment" at bounding box center [321, 315] width 130 height 22
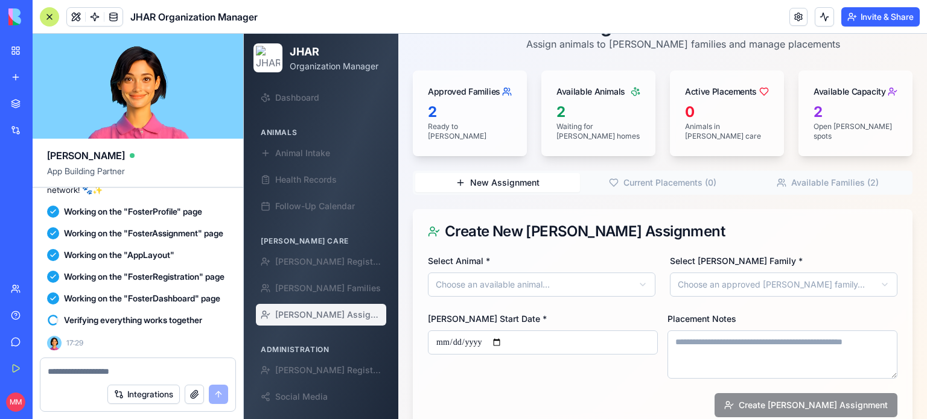
scroll to position [104, 0]
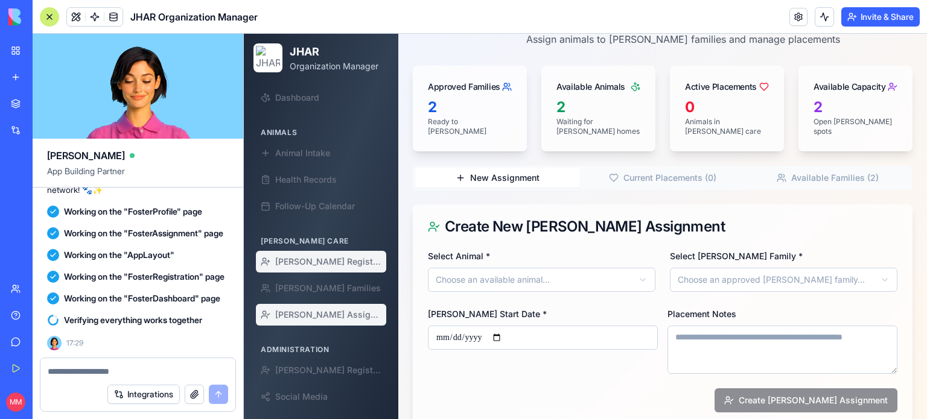
click at [311, 258] on span "Foster Registration" at bounding box center [328, 262] width 106 height 12
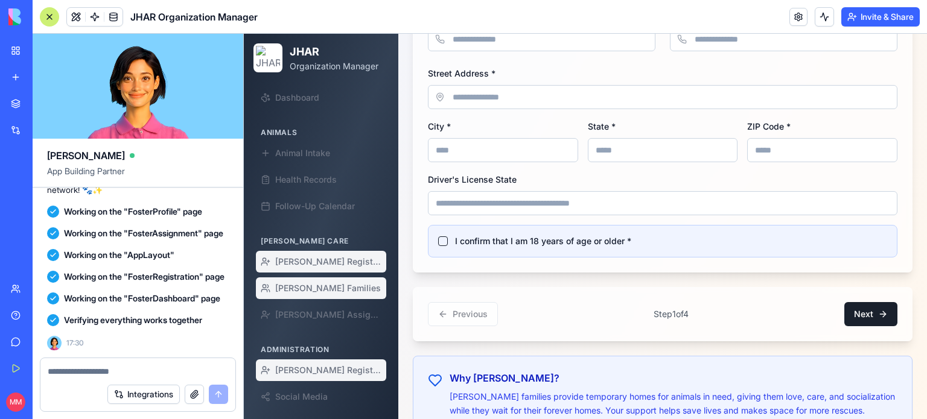
scroll to position [505, 0]
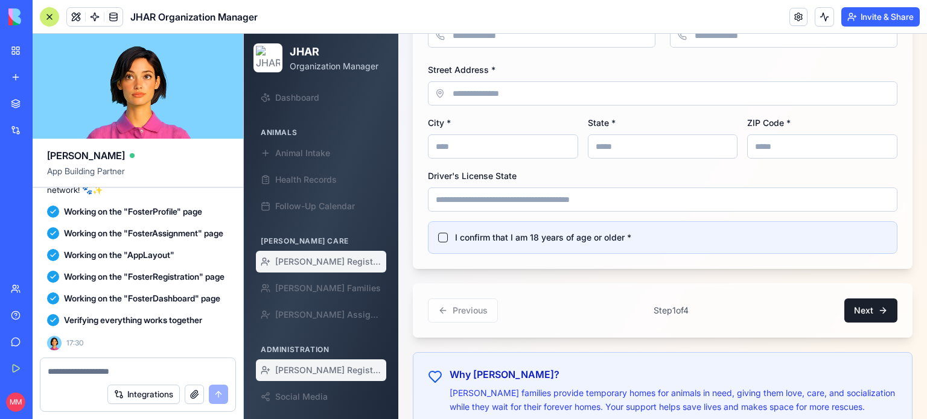
click at [121, 370] on textarea at bounding box center [138, 372] width 181 height 12
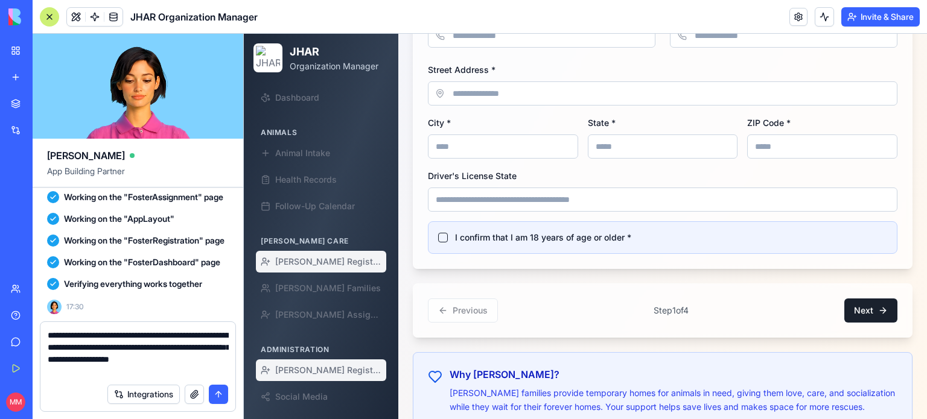
type textarea "**********"
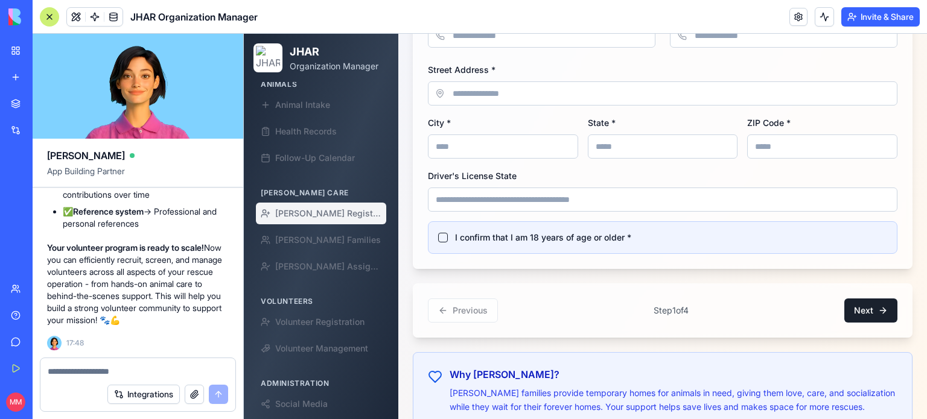
scroll to position [0, 0]
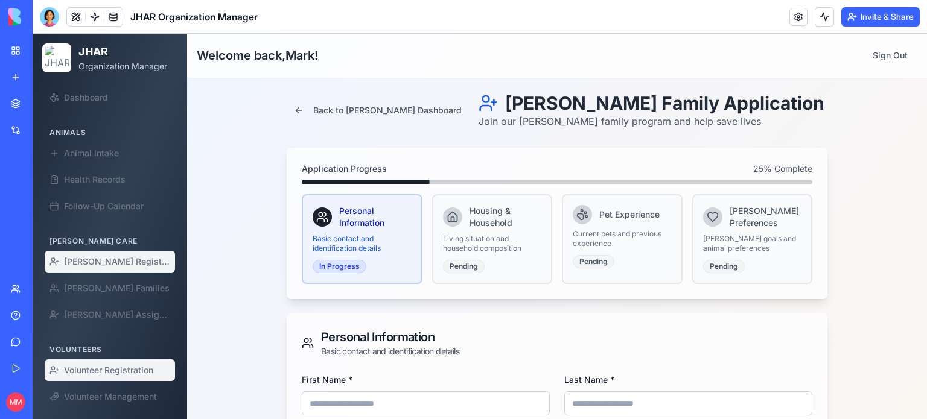
click at [103, 367] on span "Volunteer Registration" at bounding box center [108, 370] width 89 height 12
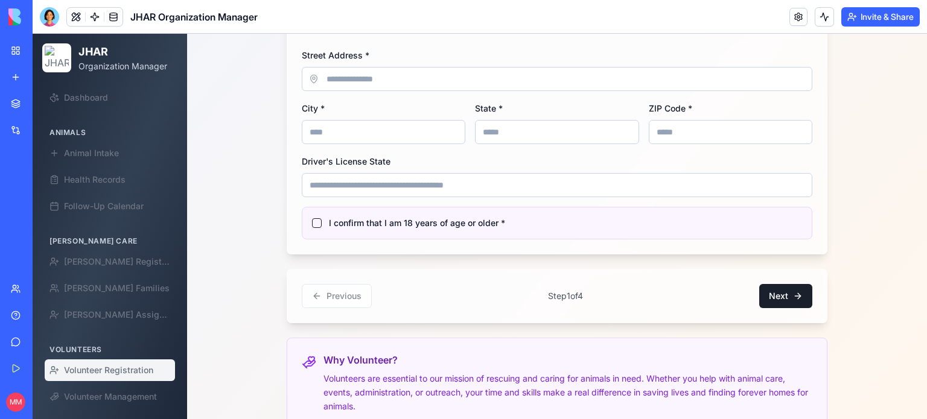
scroll to position [514, 0]
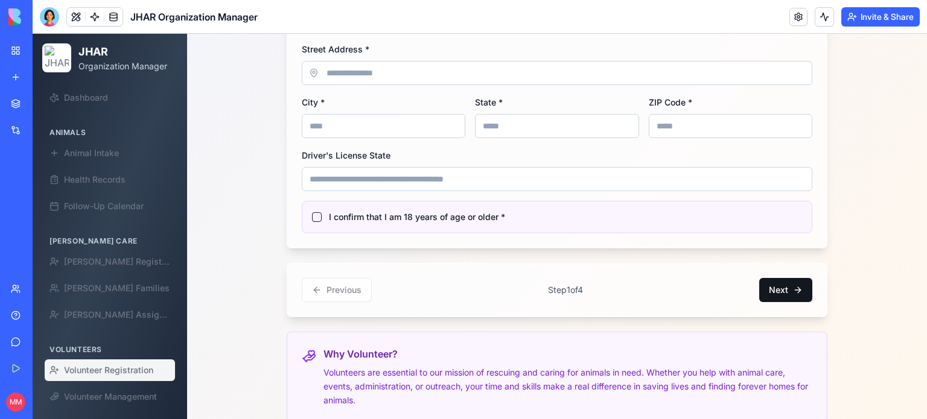
click at [776, 281] on button "Next" at bounding box center [785, 290] width 53 height 24
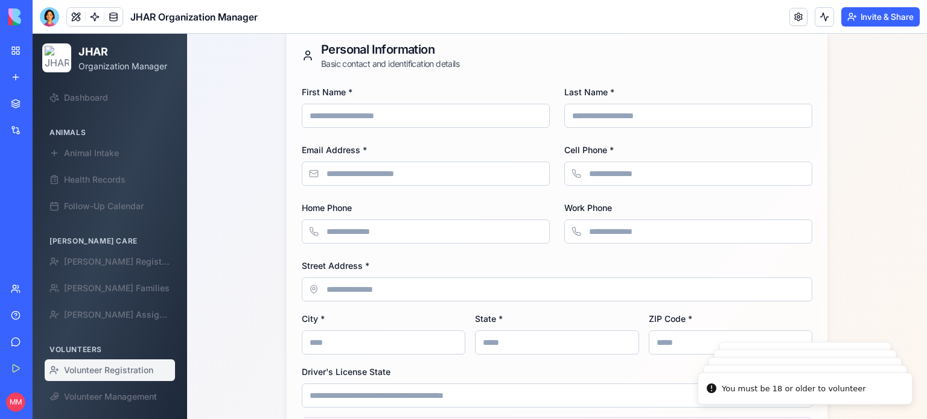
scroll to position [297, 0]
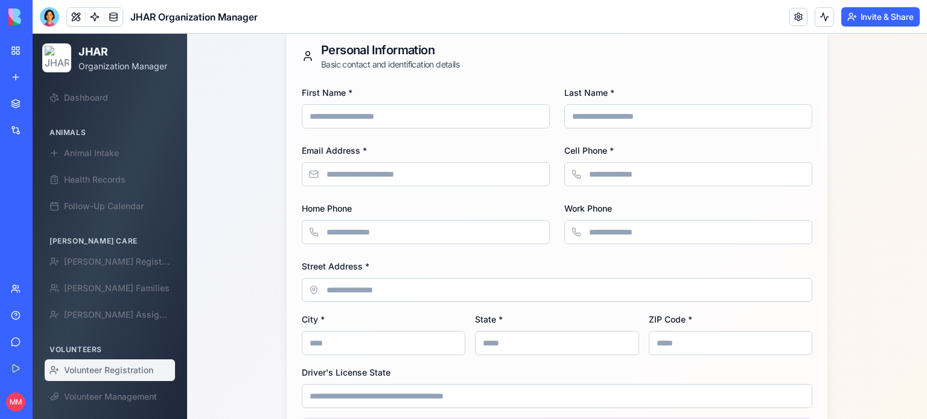
click at [421, 104] on input "First Name *" at bounding box center [426, 116] width 248 height 24
type input "****"
type input "*********"
type input "**********"
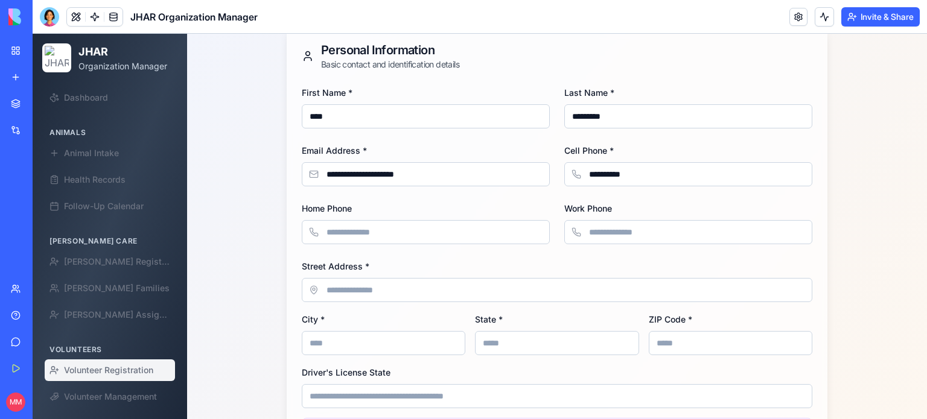
type input "**********"
type input "**"
type input "*****"
type input "**"
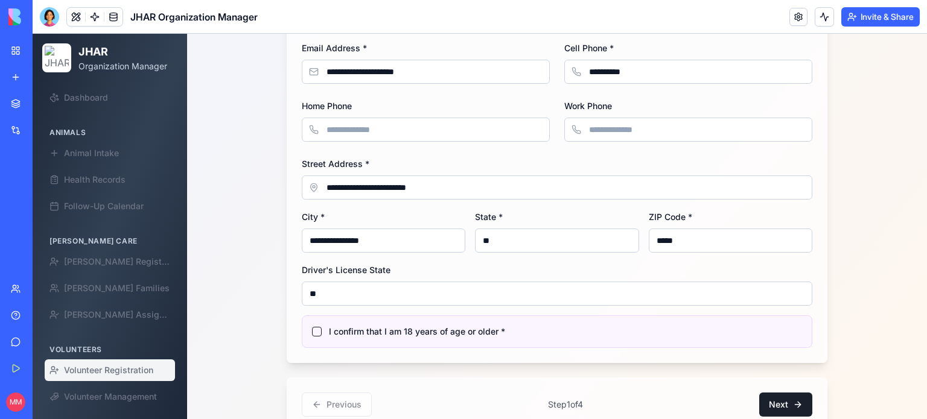
scroll to position [404, 0]
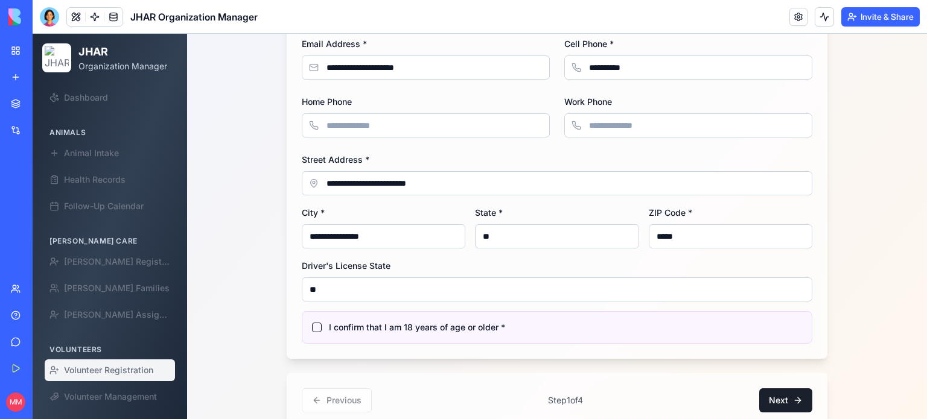
click at [317, 314] on div "I confirm that I am 18 years of age or older *" at bounding box center [557, 327] width 510 height 33
click at [312, 323] on button "I confirm that I am 18 years of age or older *" at bounding box center [317, 328] width 10 height 10
click at [779, 390] on button "Next" at bounding box center [785, 400] width 53 height 24
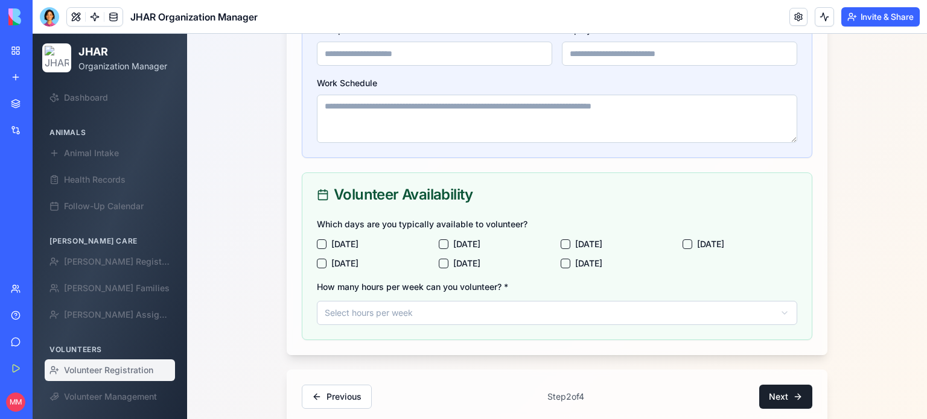
click at [440, 239] on button "Tuesday" at bounding box center [444, 244] width 10 height 10
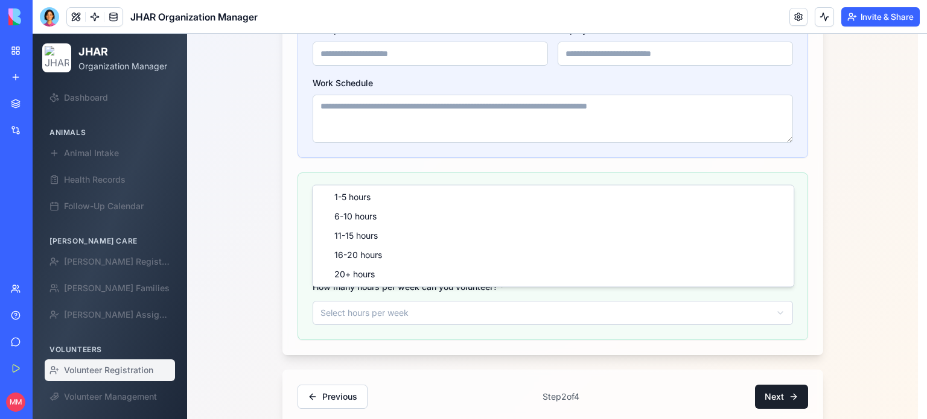
click at [373, 302] on html "JHAR Organization Manager Dashboard Animals Animal Intake Health Records Follow…" at bounding box center [480, 86] width 894 height 913
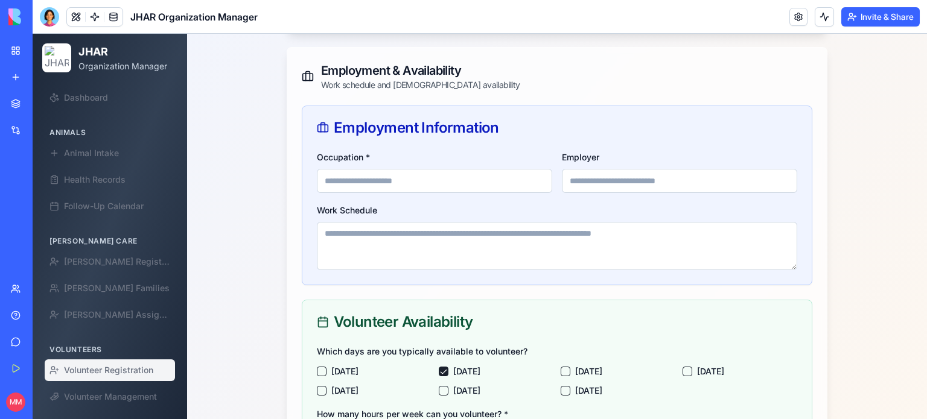
scroll to position [270, 0]
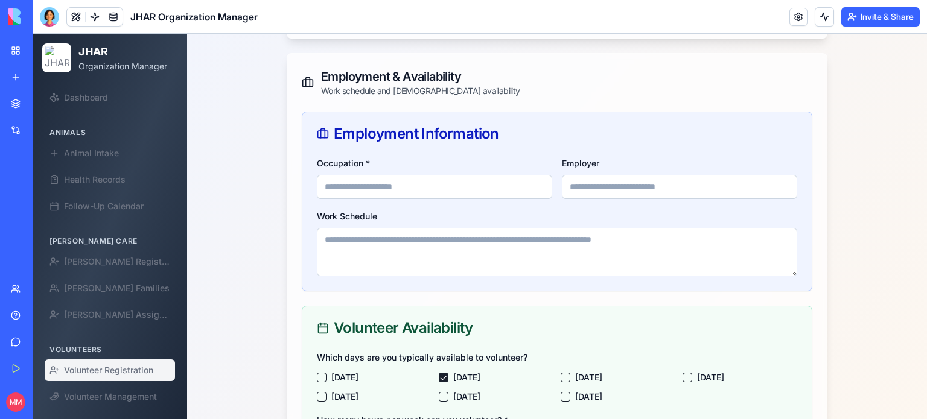
click at [424, 182] on input "Occupation *" at bounding box center [434, 187] width 235 height 24
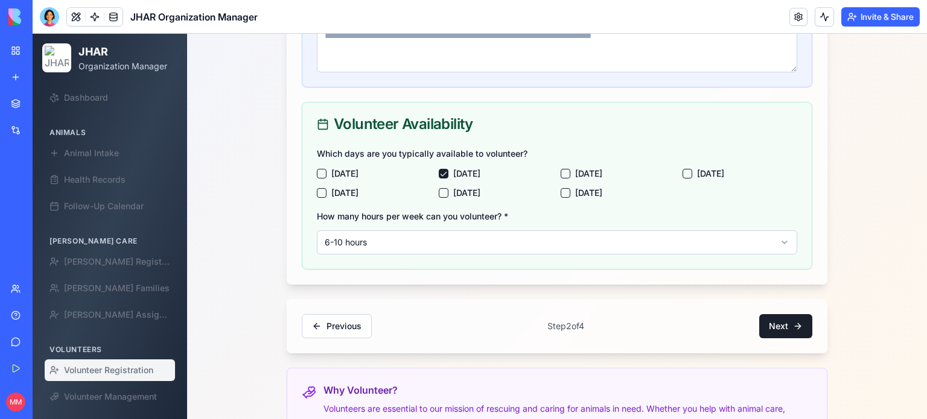
scroll to position [491, 0]
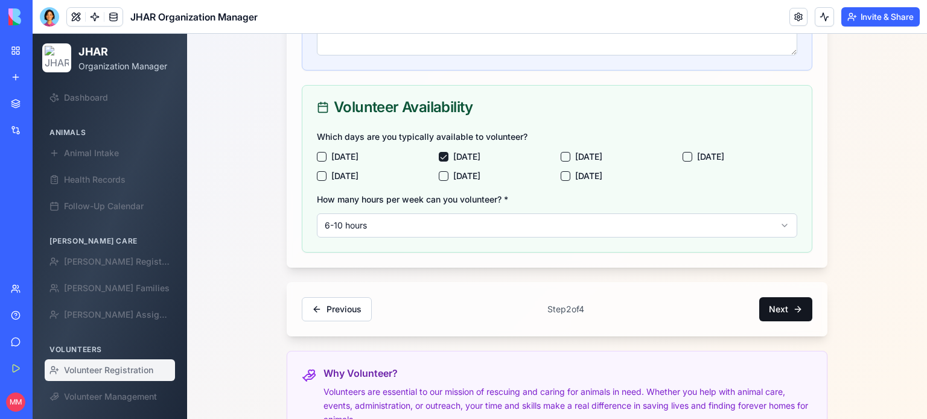
type input "**"
click at [784, 297] on button "Next" at bounding box center [785, 309] width 53 height 24
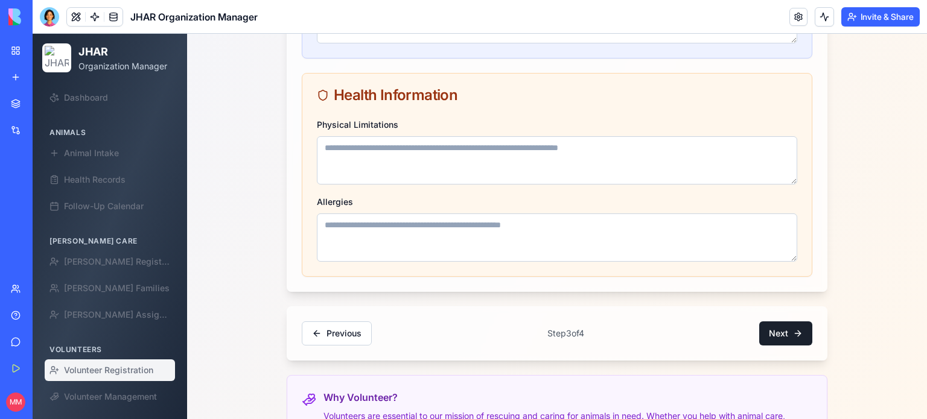
scroll to position [1036, 0]
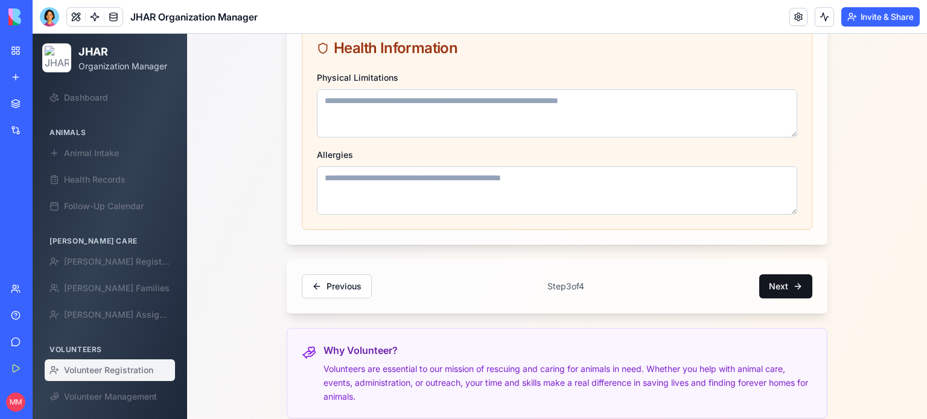
click at [773, 274] on button "Next" at bounding box center [785, 286] width 53 height 24
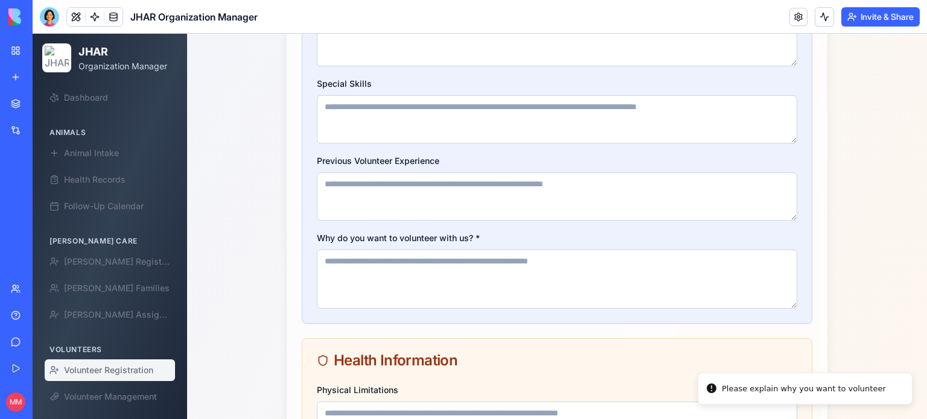
scroll to position [724, 0]
click at [463, 260] on textarea "Why do you want to volunteer with us? *" at bounding box center [557, 278] width 480 height 59
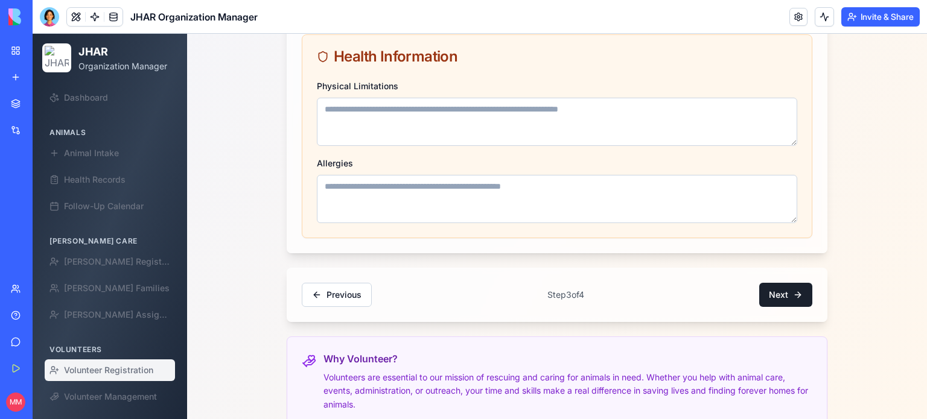
scroll to position [1036, 0]
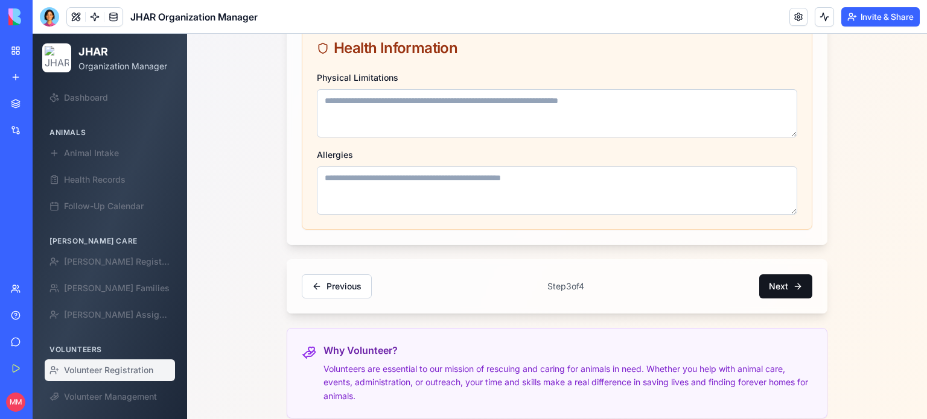
type textarea "**********"
click at [788, 278] on button "Next" at bounding box center [785, 286] width 53 height 24
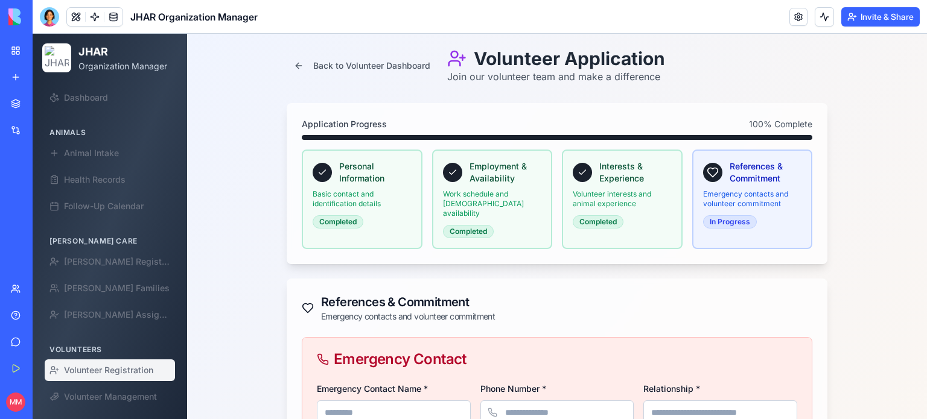
scroll to position [0, 0]
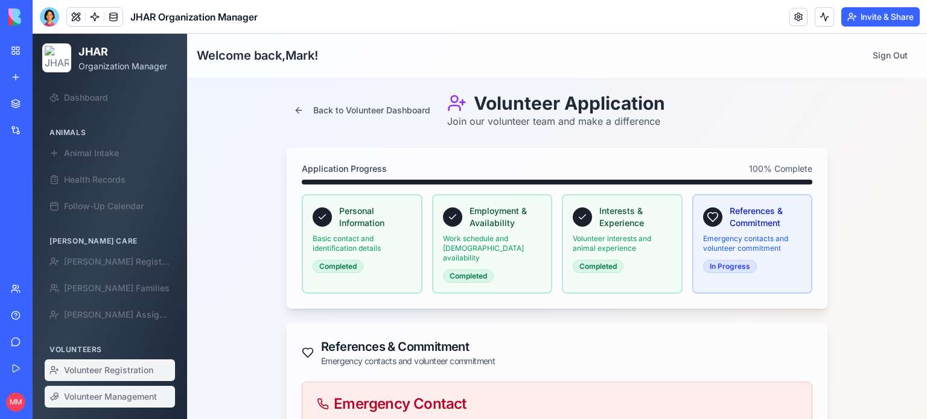
click at [109, 397] on span "Volunteer Management" at bounding box center [110, 397] width 93 height 12
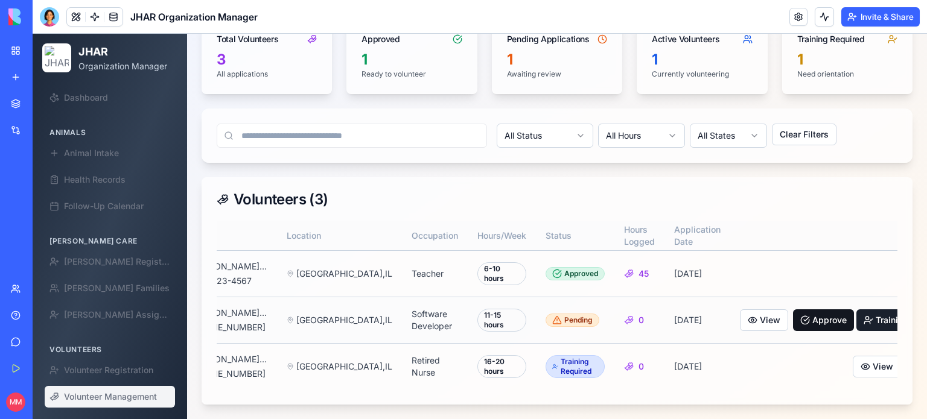
scroll to position [0, 183]
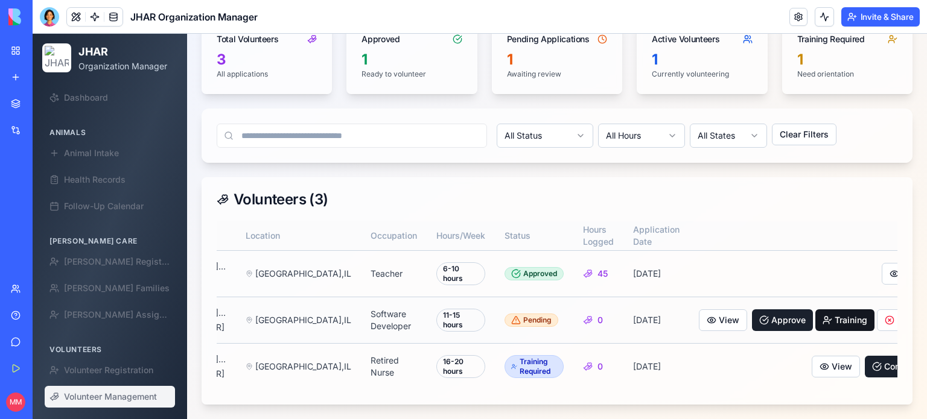
click at [815, 309] on button "Training" at bounding box center [844, 320] width 59 height 22
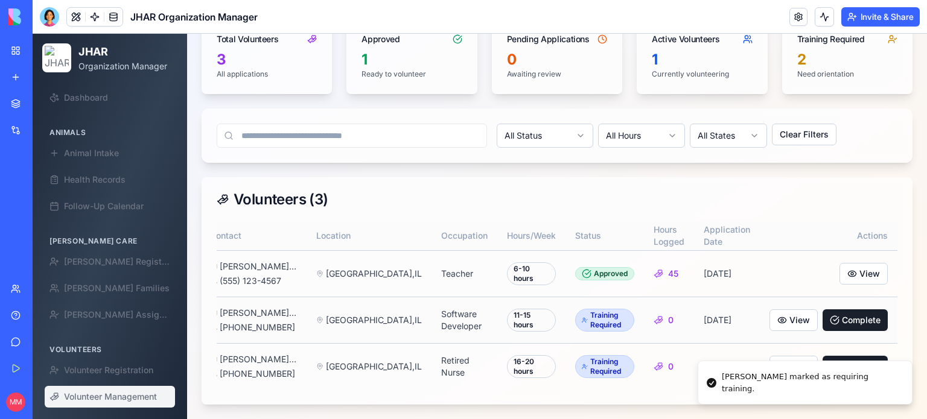
scroll to position [0, 71]
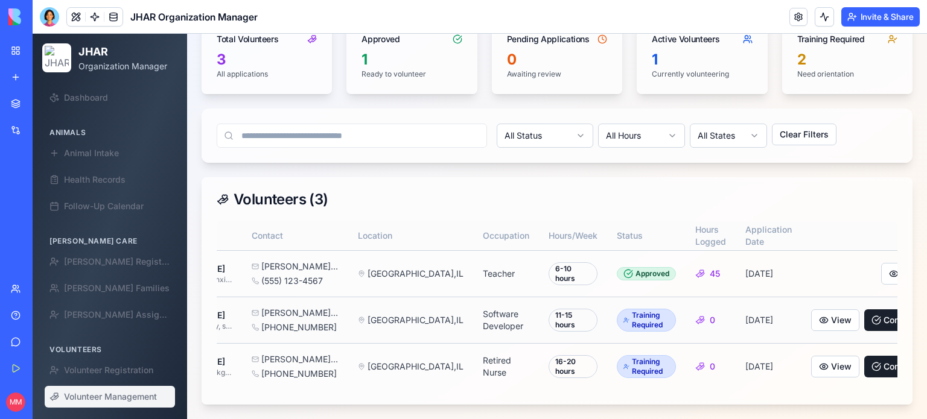
click at [483, 318] on span "Software Developer" at bounding box center [503, 320] width 40 height 22
click at [811, 309] on button "View" at bounding box center [835, 320] width 48 height 22
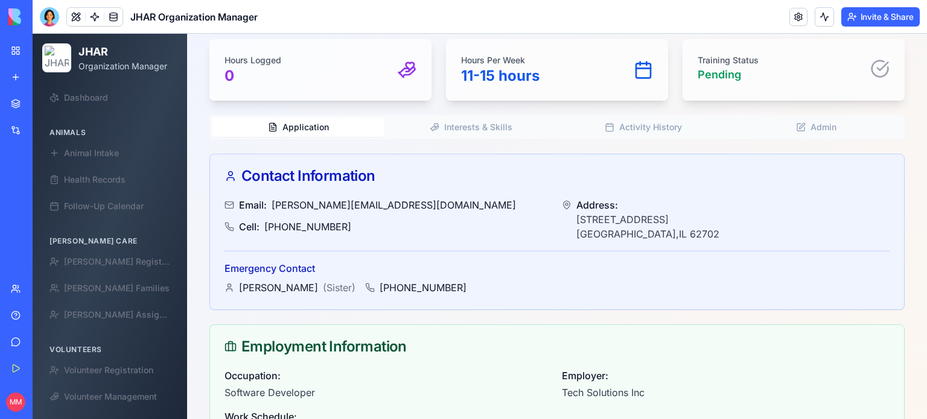
scroll to position [115, 0]
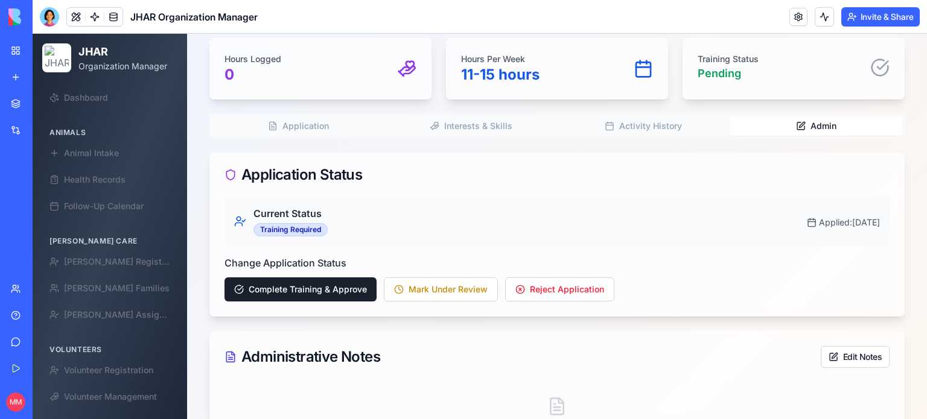
click at [810, 125] on button "Admin" at bounding box center [815, 125] width 173 height 19
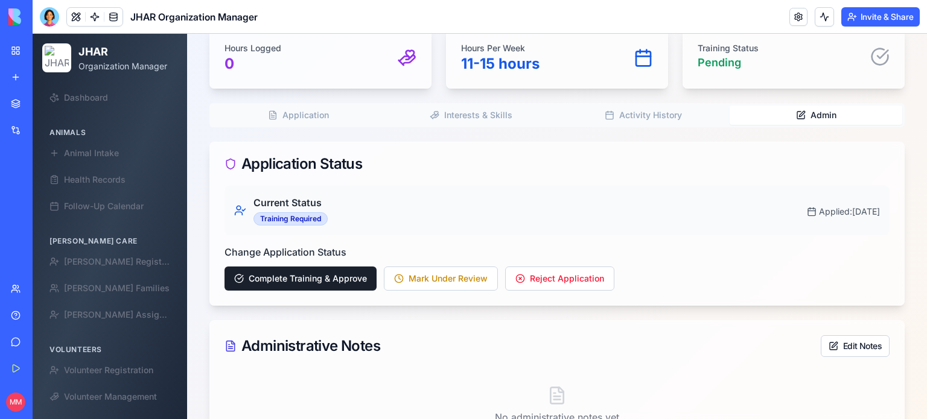
scroll to position [125, 0]
click at [311, 273] on button "Complete Training & Approve" at bounding box center [300, 279] width 152 height 24
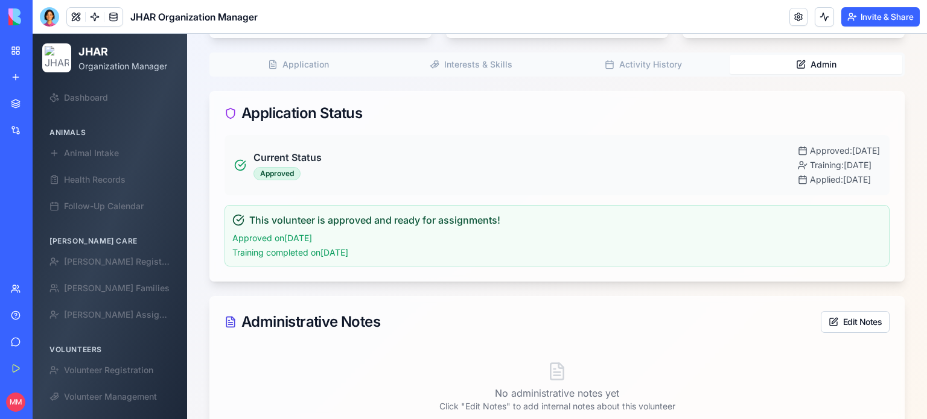
scroll to position [0, 0]
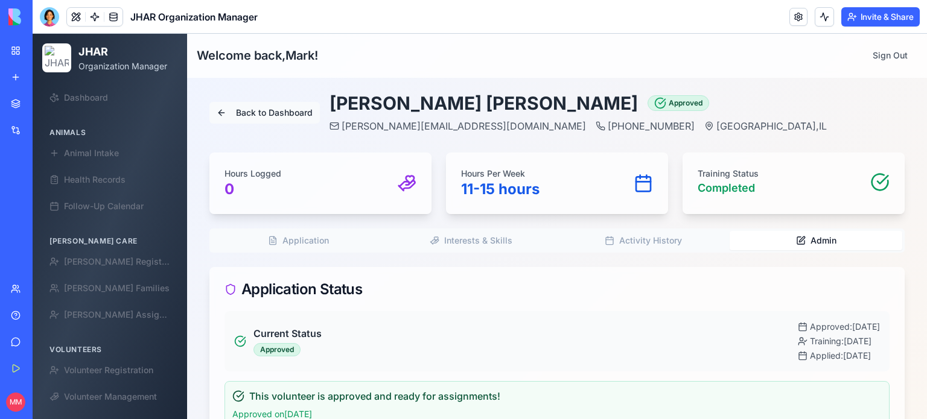
click at [287, 112] on button "Back to Dashboard" at bounding box center [264, 113] width 110 height 22
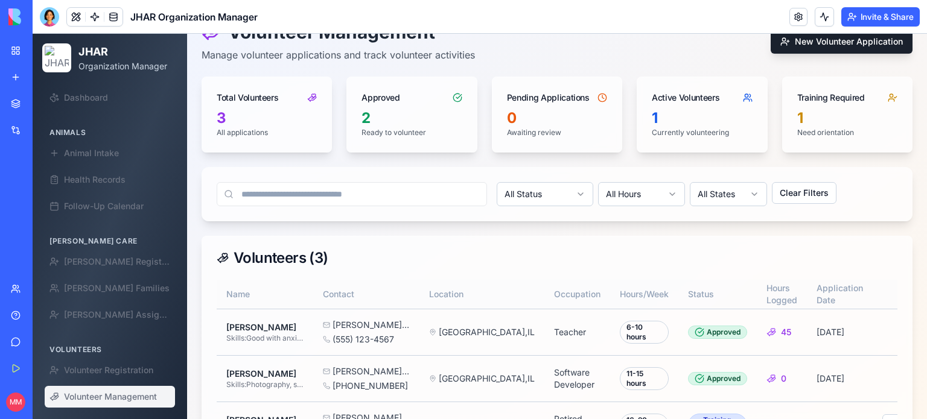
scroll to position [138, 0]
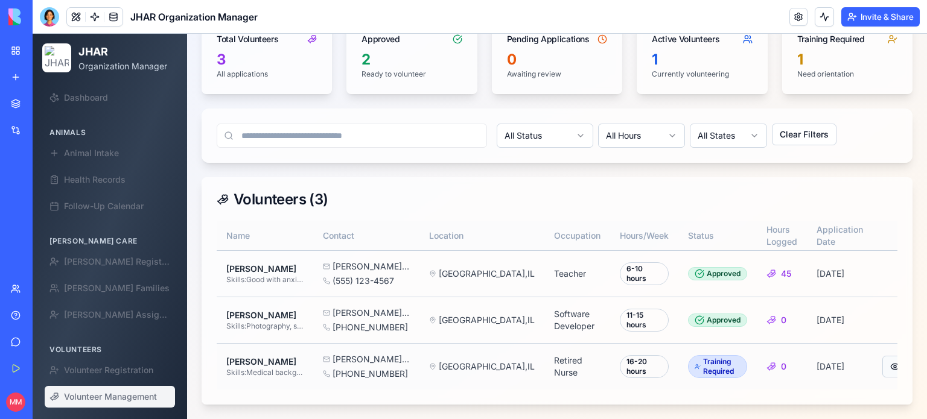
click at [882, 356] on button "View" at bounding box center [906, 367] width 48 height 22
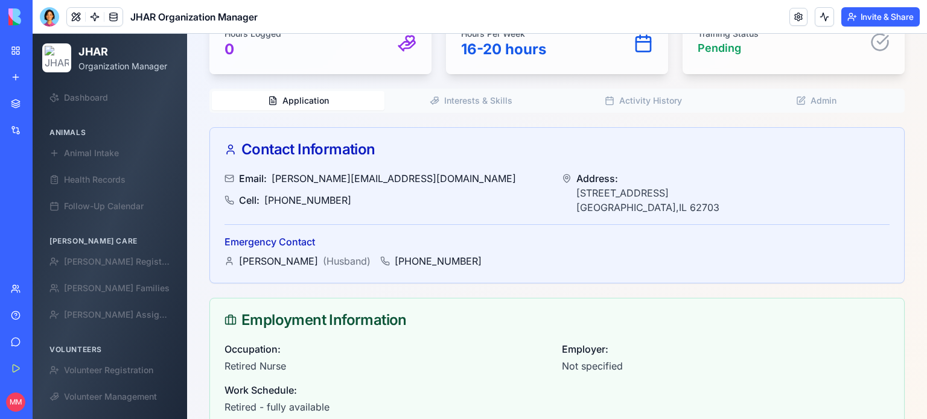
scroll to position [129, 0]
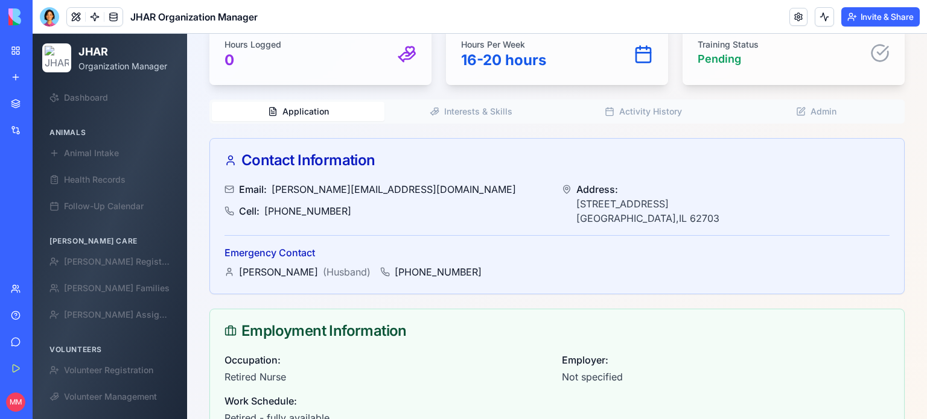
click at [214, 215] on div "Email: emma.w@email.com Cell: (555) 246-8135 Address: 789 Maple Drive Springfie…" at bounding box center [557, 238] width 694 height 112
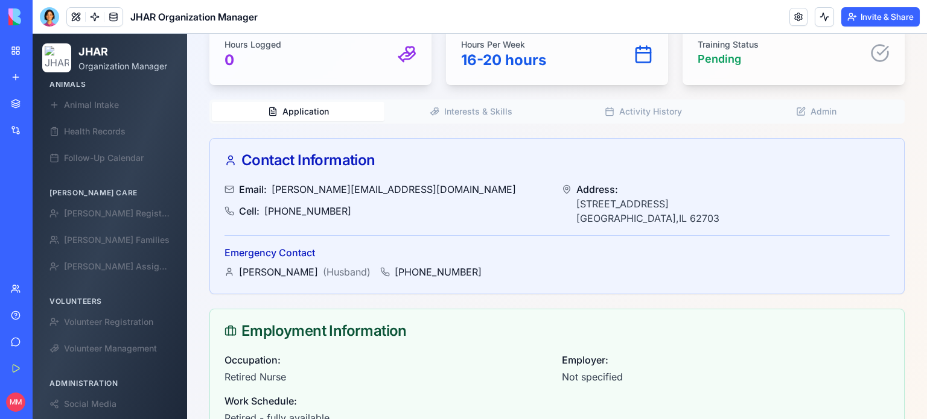
scroll to position [48, 0]
click at [113, 263] on span "Foster Assignment" at bounding box center [117, 267] width 106 height 12
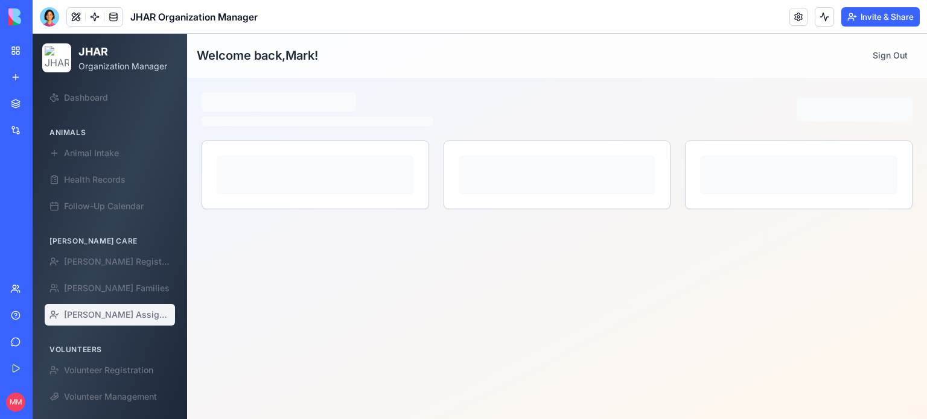
scroll to position [0, 0]
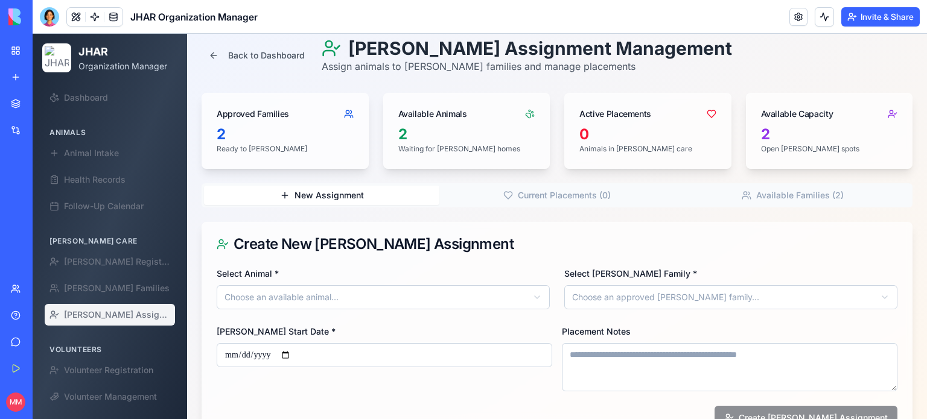
scroll to position [94, 0]
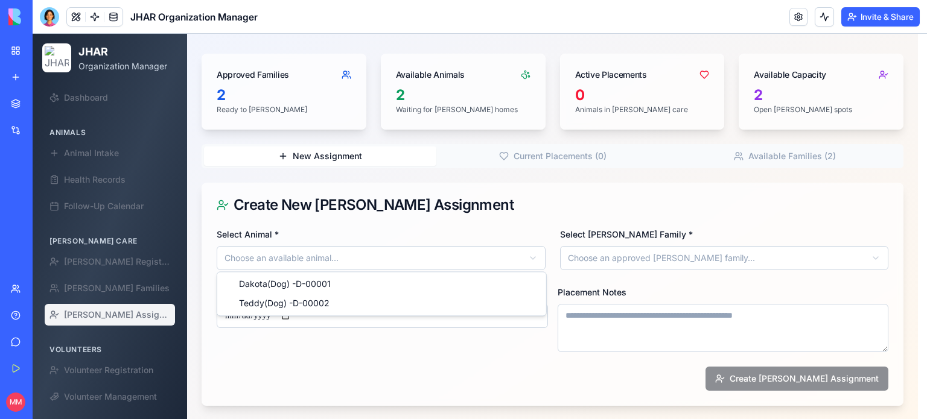
click at [525, 255] on html "**********" at bounding box center [480, 180] width 894 height 481
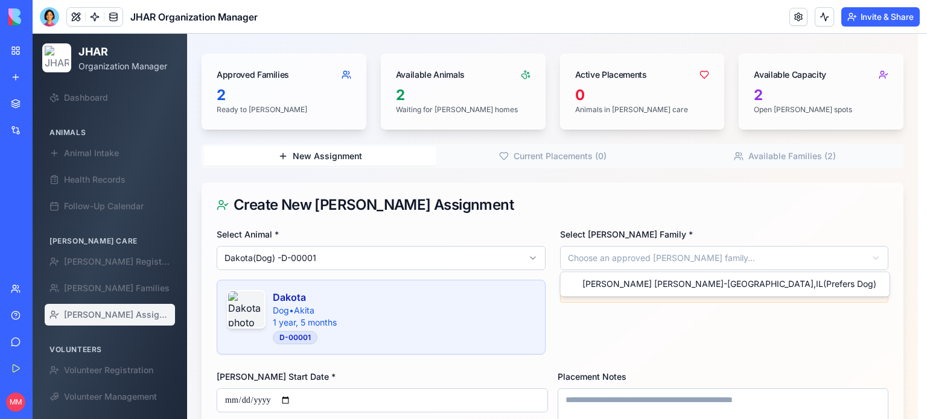
click at [616, 250] on html "**********" at bounding box center [480, 222] width 894 height 565
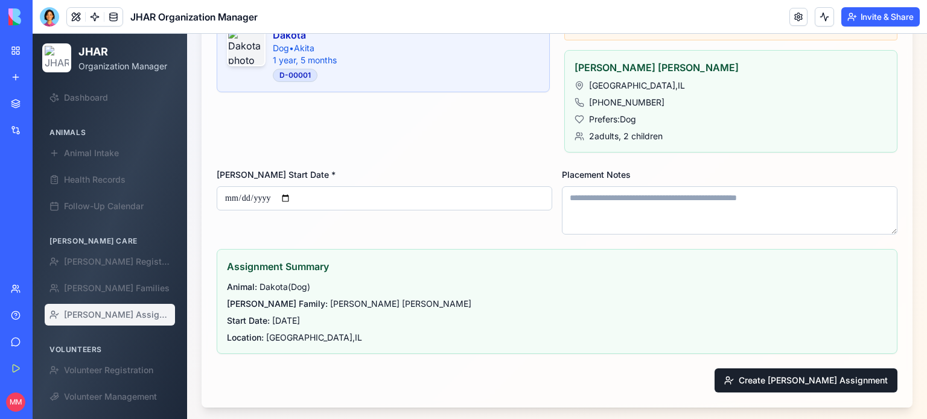
scroll to position [358, 0]
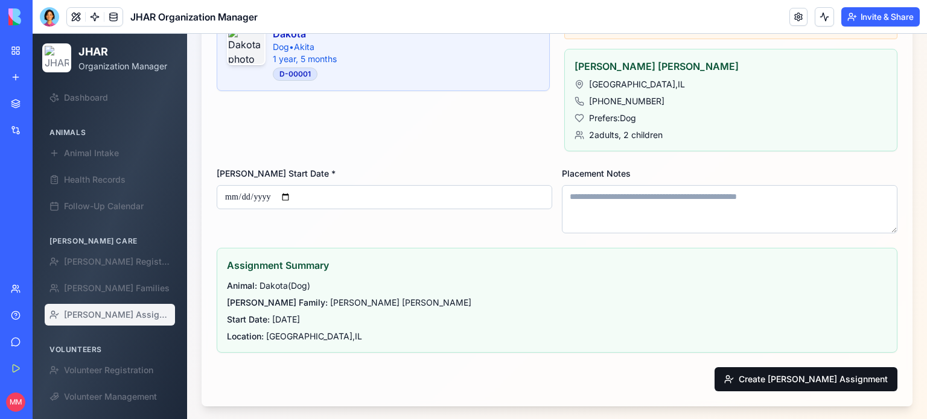
click at [846, 372] on button "Create Foster Assignment" at bounding box center [805, 379] width 183 height 24
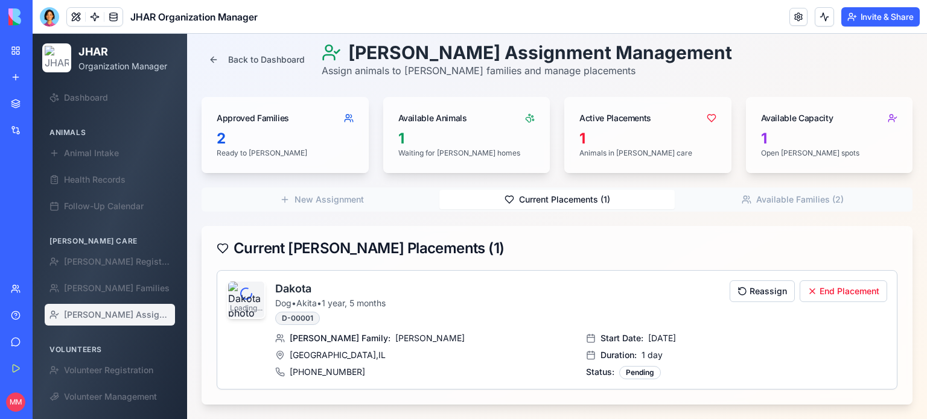
scroll to position [49, 0]
click at [540, 152] on div "Back to Dashboard Foster Assignment Management Assign animals to foster familie…" at bounding box center [556, 224] width 711 height 363
click at [798, 198] on button "Available Families ( 2 )" at bounding box center [791, 200] width 235 height 19
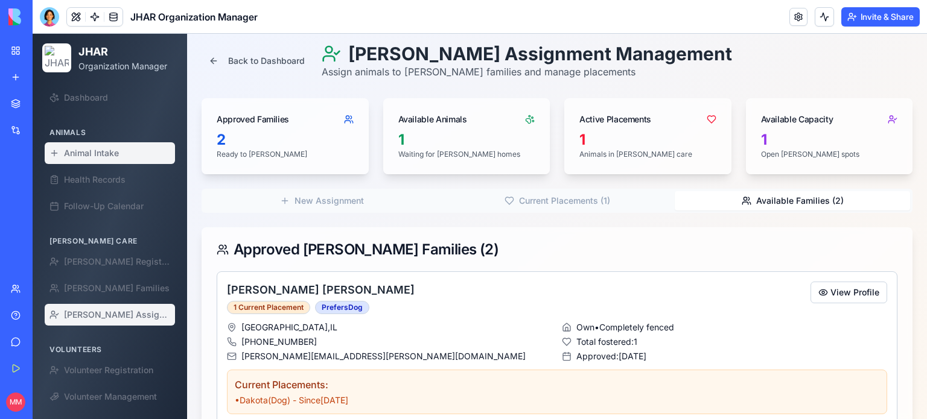
click at [82, 157] on span "Animal Intake" at bounding box center [91, 153] width 55 height 12
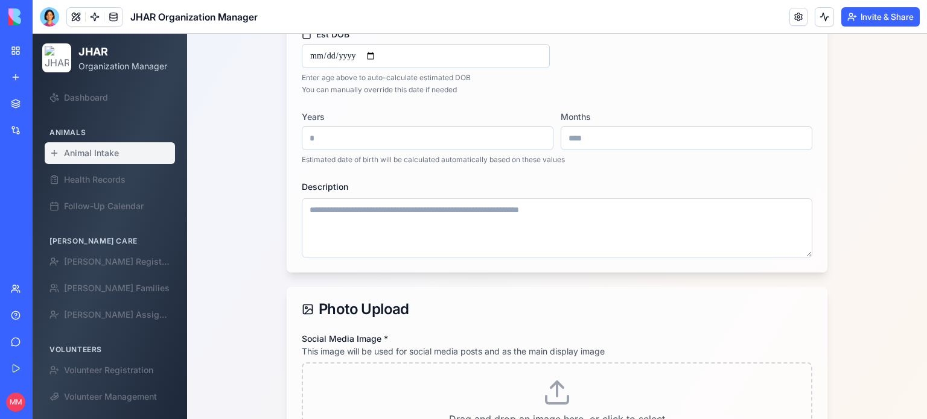
scroll to position [334, 0]
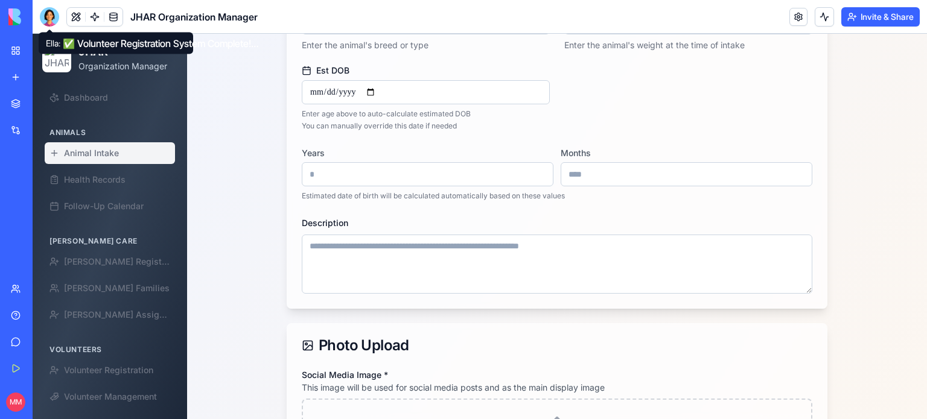
click at [41, 12] on div at bounding box center [49, 16] width 19 height 19
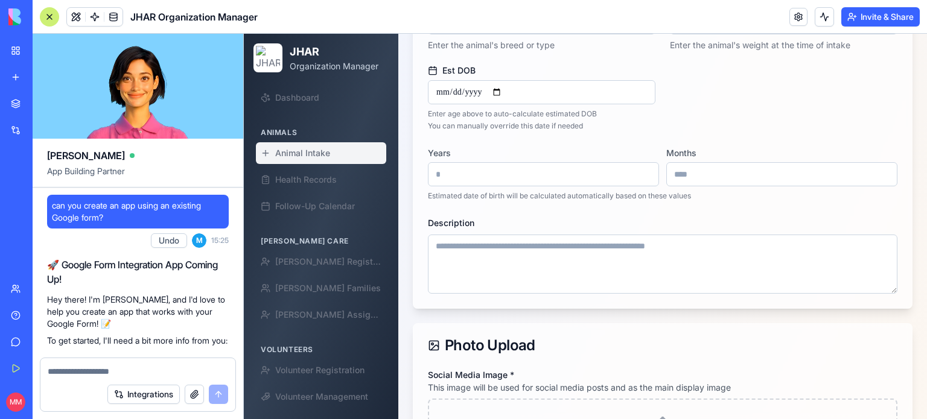
scroll to position [88334, 0]
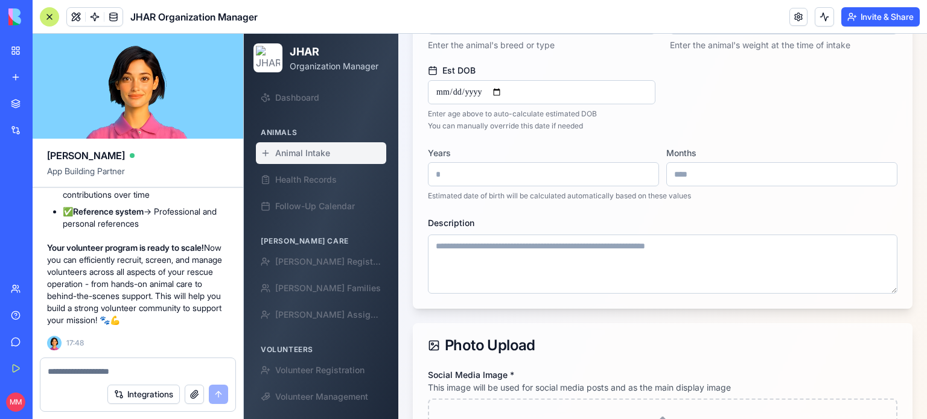
click at [107, 367] on textarea at bounding box center [138, 372] width 180 height 12
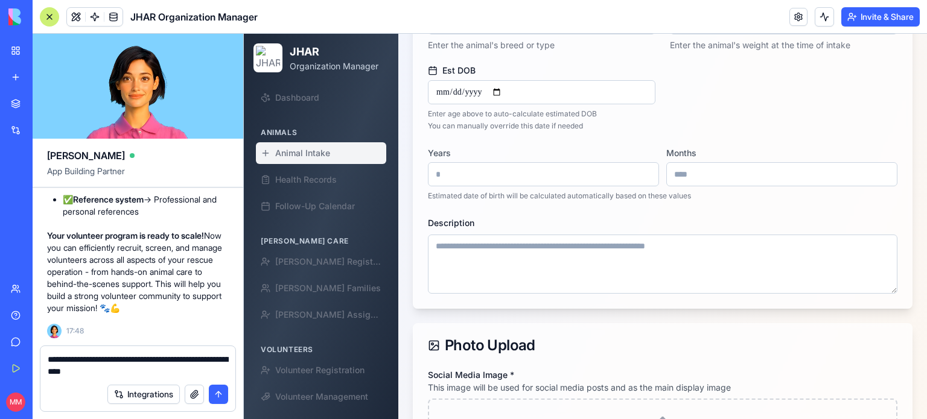
type textarea "**********"
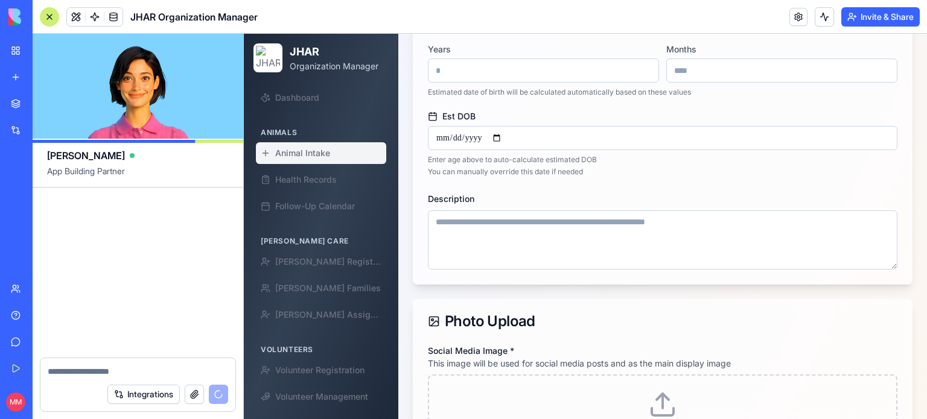
scroll to position [88810, 0]
